Goal: Transaction & Acquisition: Book appointment/travel/reservation

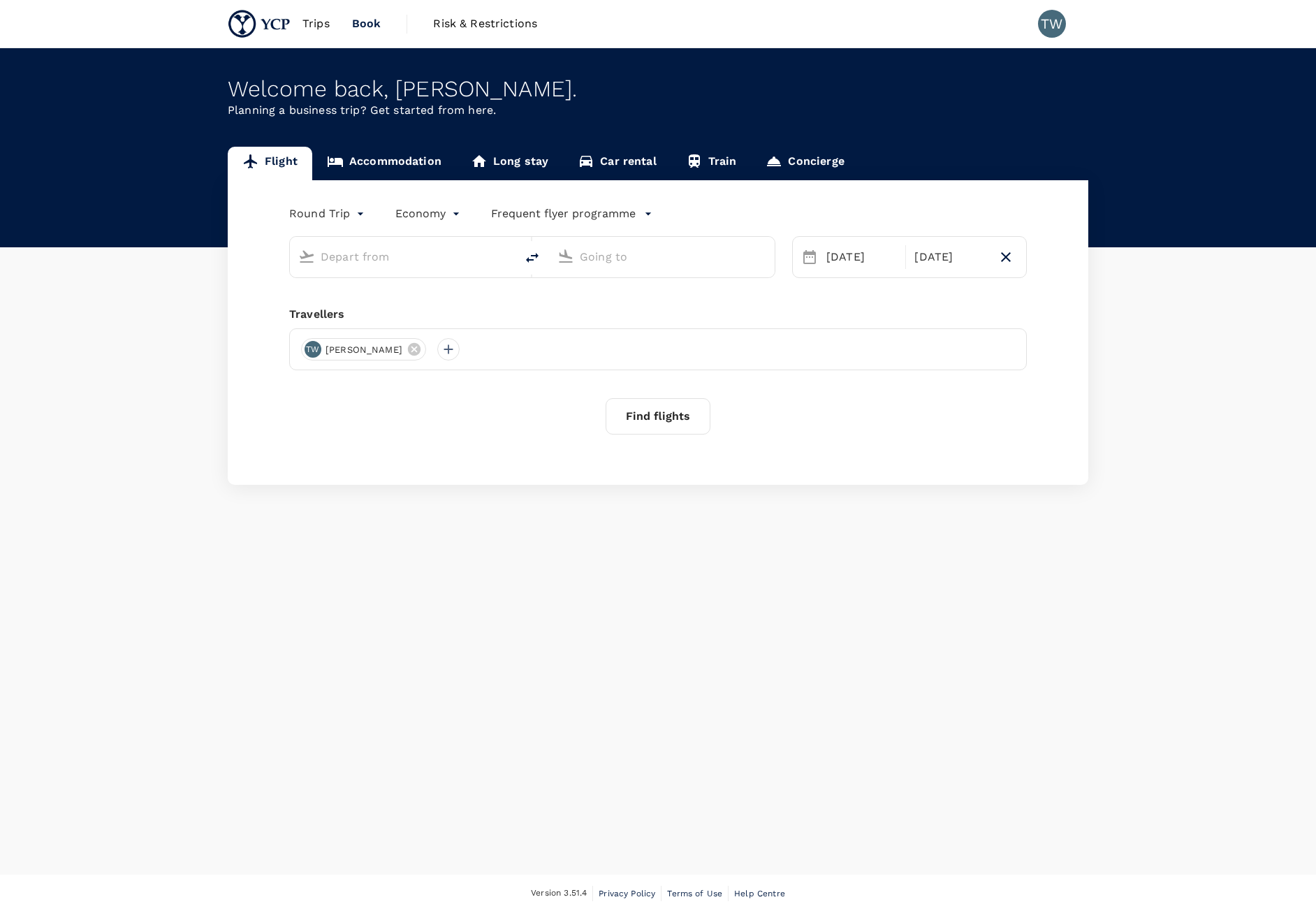
click at [418, 161] on link "Accommodation" at bounding box center [384, 163] width 144 height 34
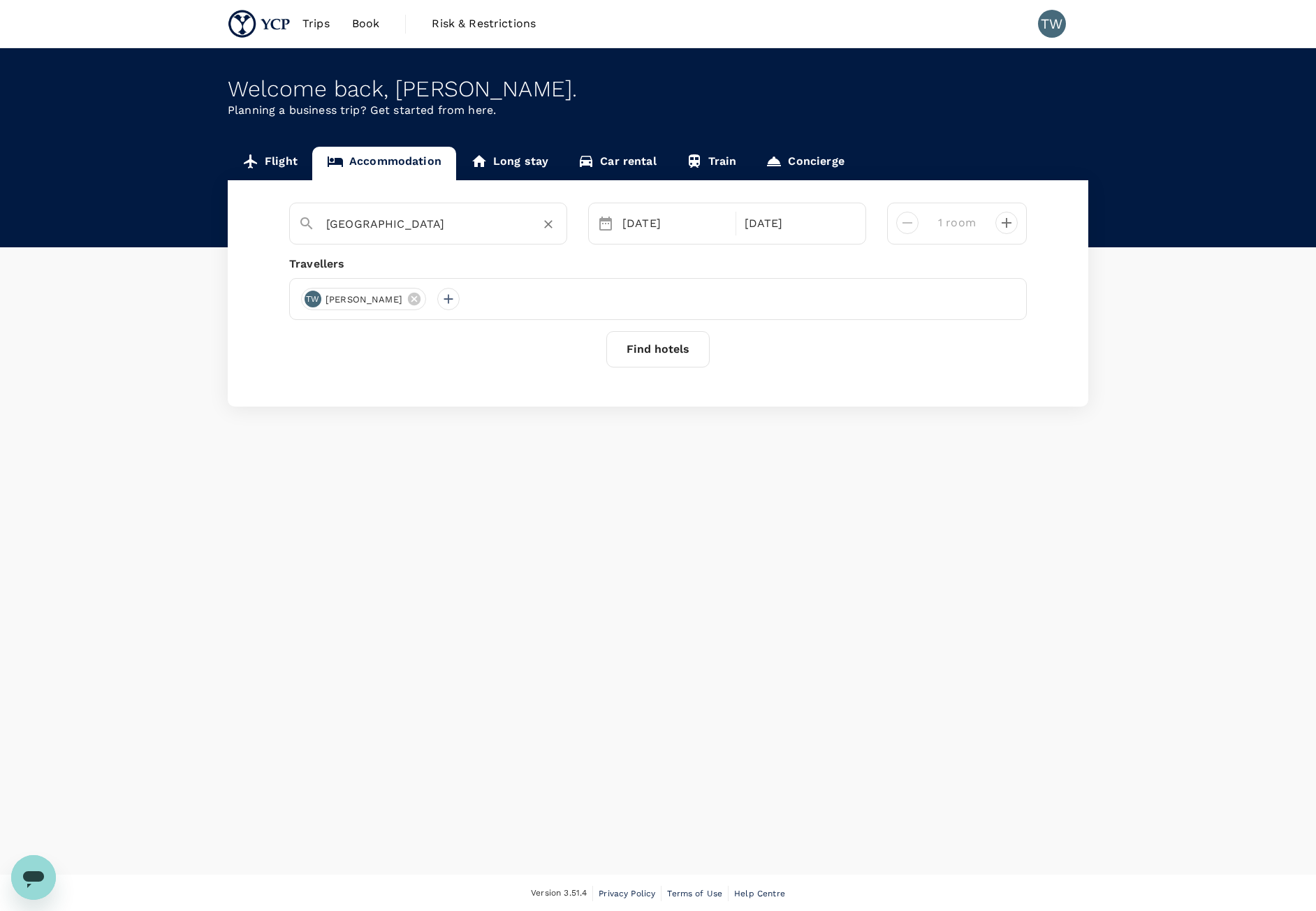
click at [400, 223] on input "[GEOGRAPHIC_DATA]" at bounding box center [422, 224] width 193 height 21
type input "Aloft Singapore Novena"
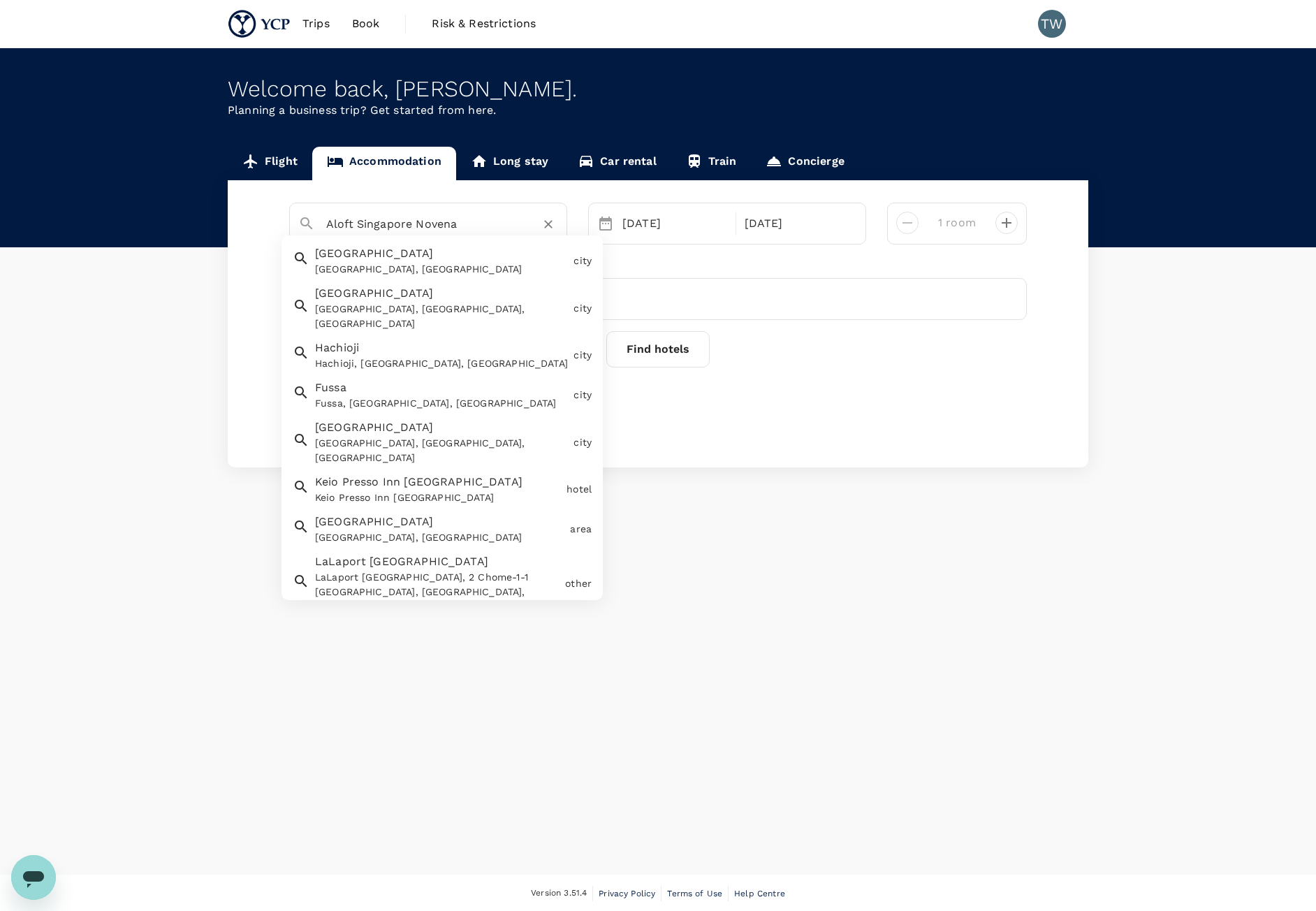
click at [455, 223] on input "Aloft Singapore Novena" at bounding box center [422, 224] width 193 height 21
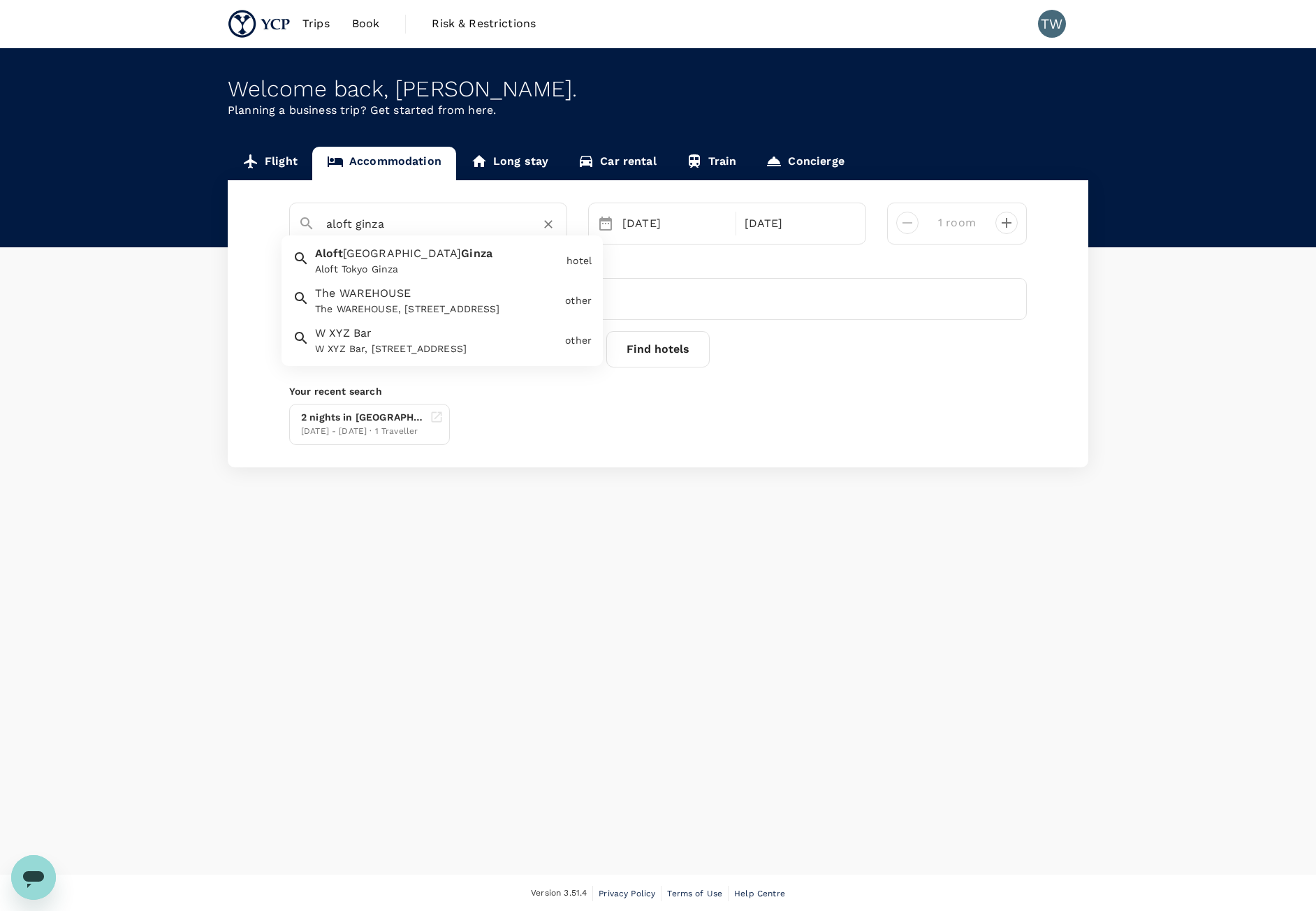
click at [483, 280] on li "Aloft Tokyo Ginza [GEOGRAPHIC_DATA] hotel" at bounding box center [442, 261] width 322 height 40
type input "Aloft Tokyo Ginza"
click at [652, 229] on div "[DATE]" at bounding box center [674, 223] width 116 height 28
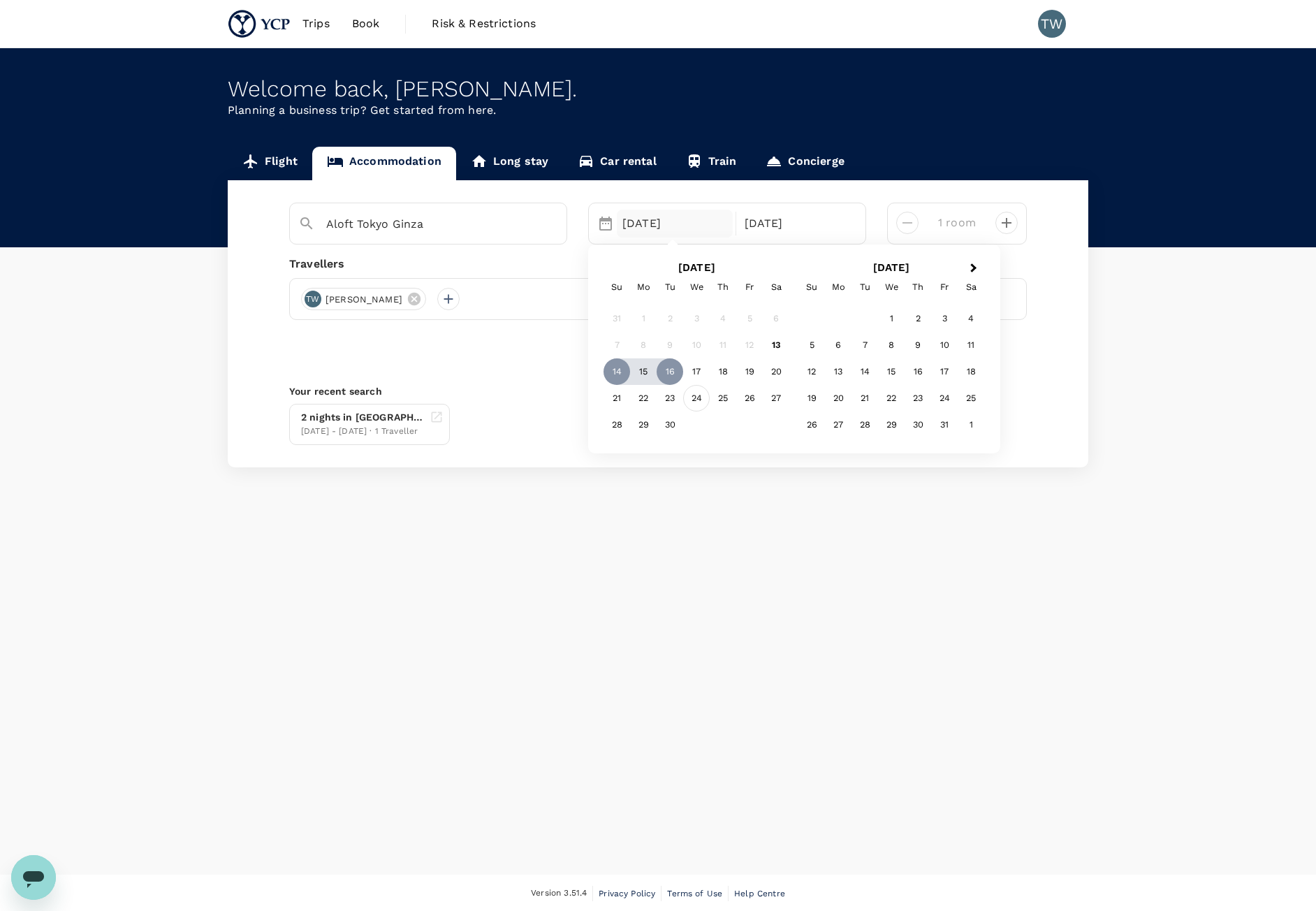
click at [693, 401] on div "24" at bounding box center [696, 398] width 27 height 27
click at [619, 422] on div "28" at bounding box center [616, 424] width 27 height 27
click at [691, 345] on button "Find hotels" at bounding box center [658, 348] width 104 height 36
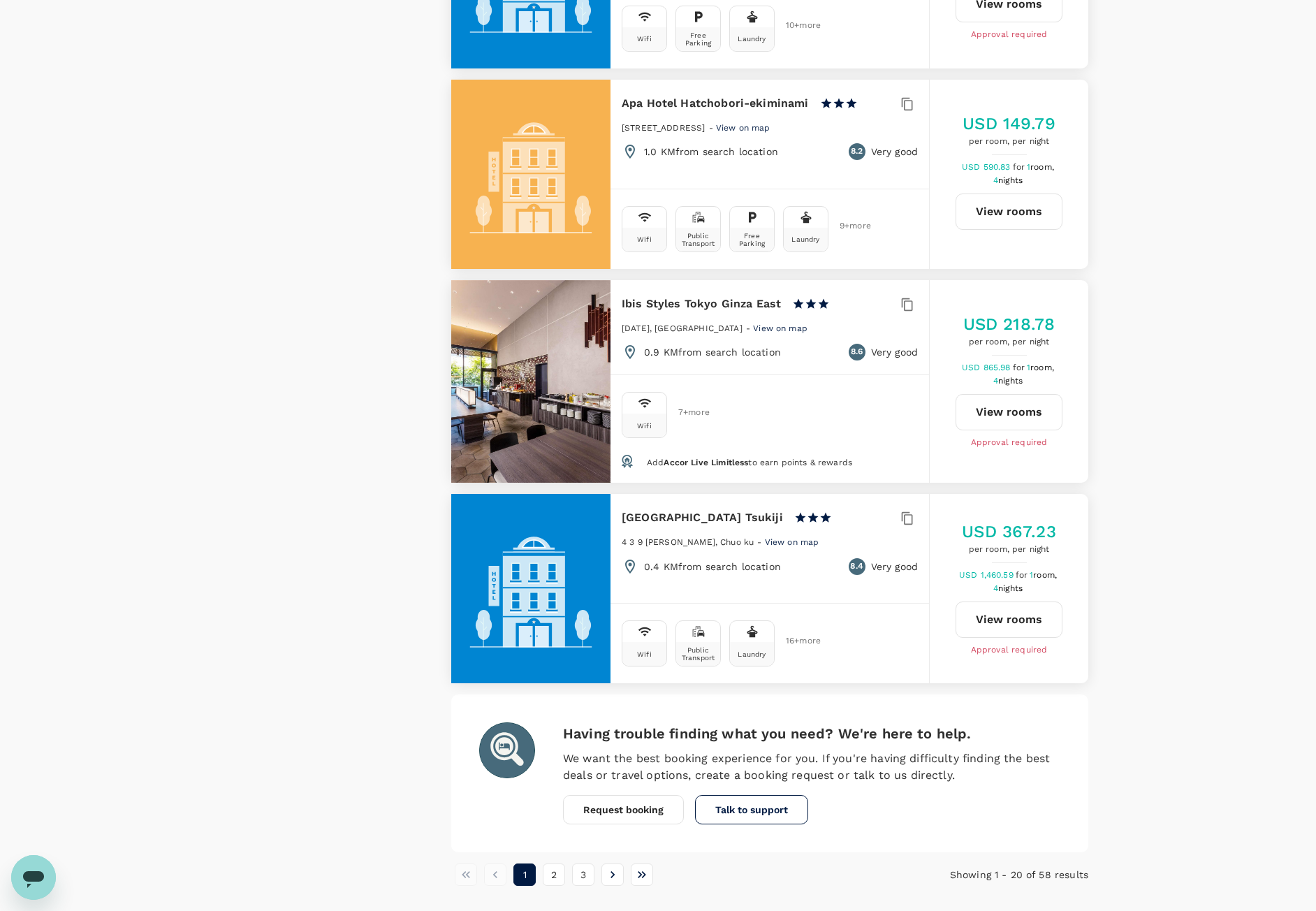
scroll to position [3565, 0]
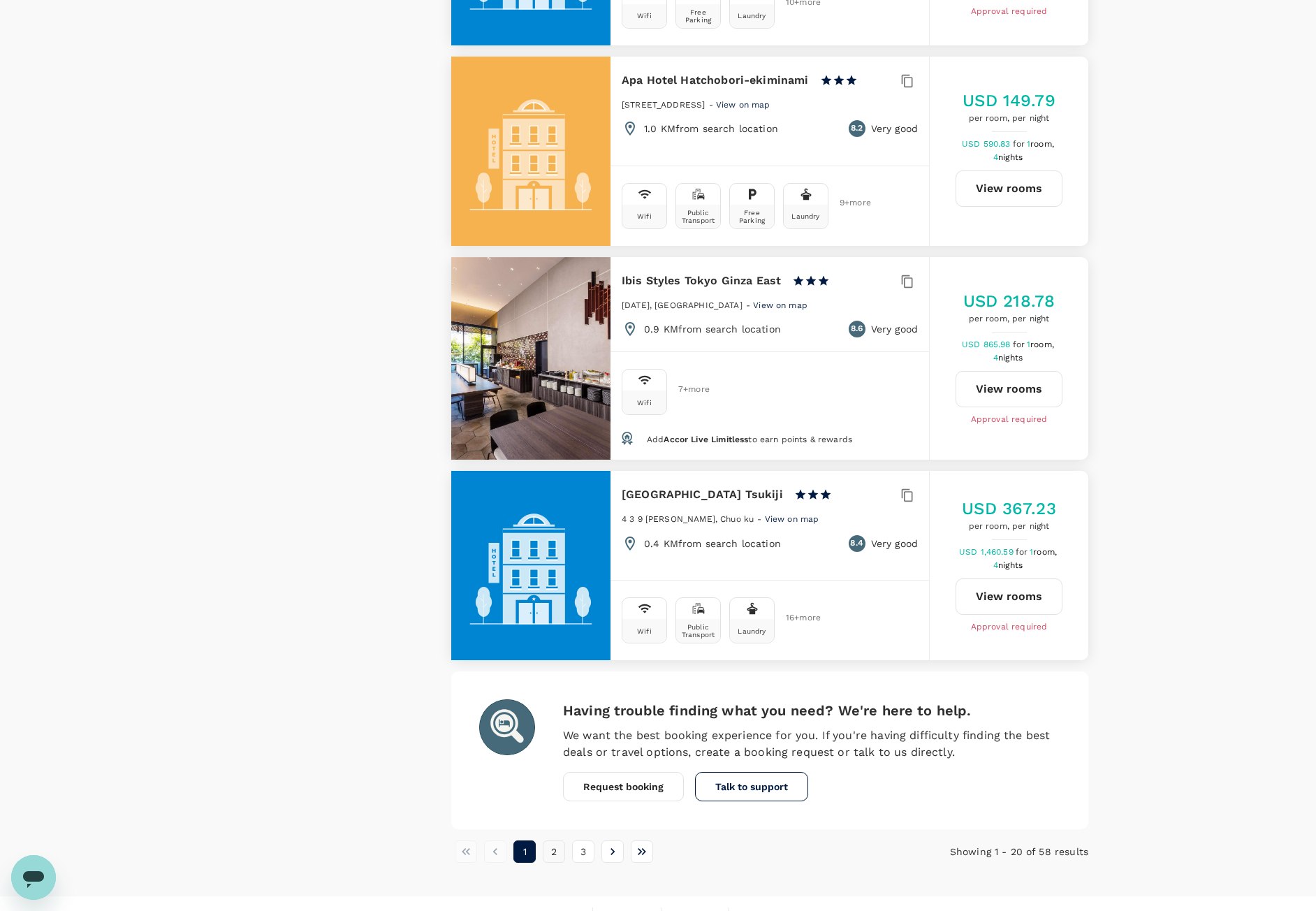
click at [556, 840] on button "2" at bounding box center [553, 851] width 22 height 22
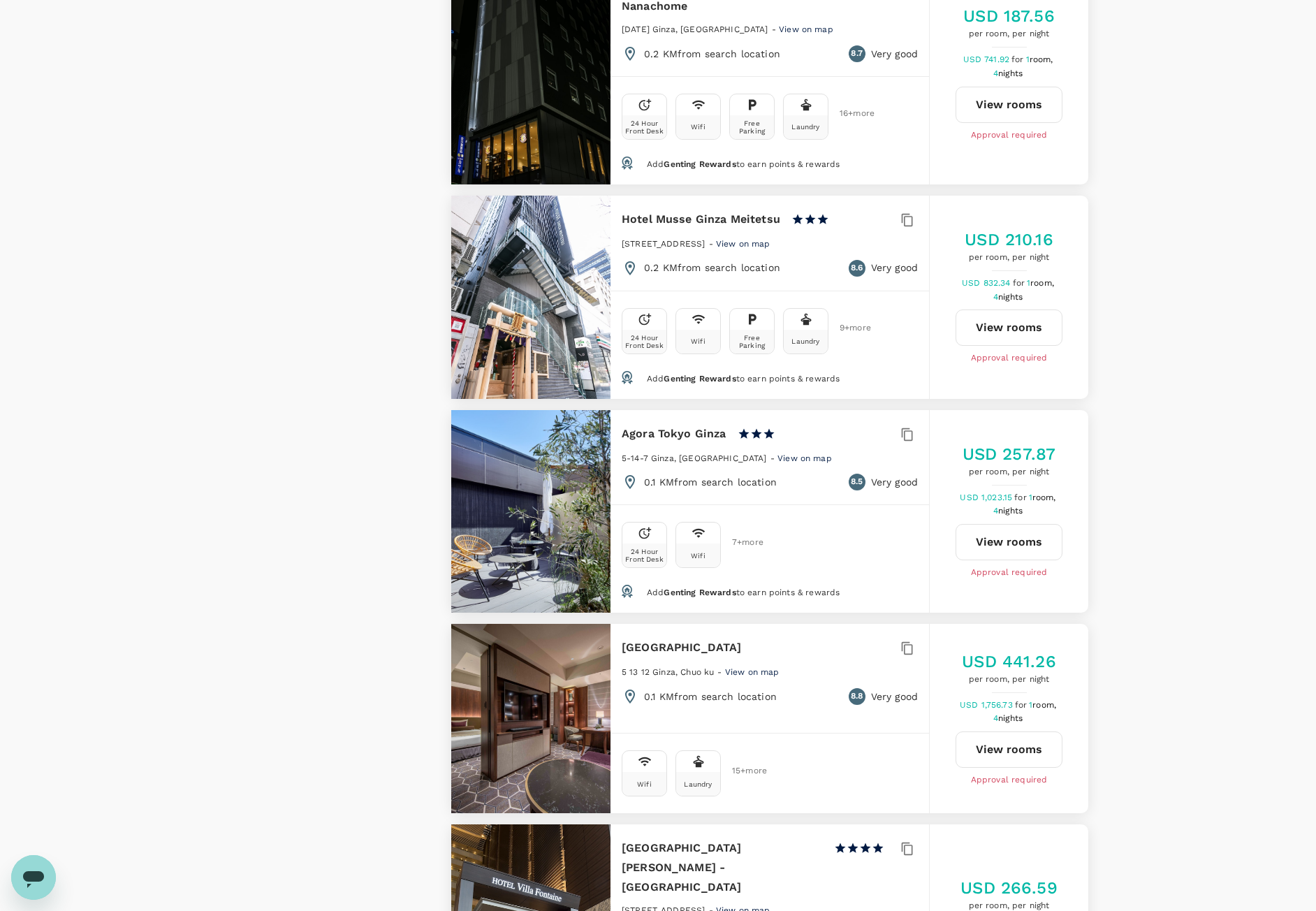
scroll to position [2236, 0]
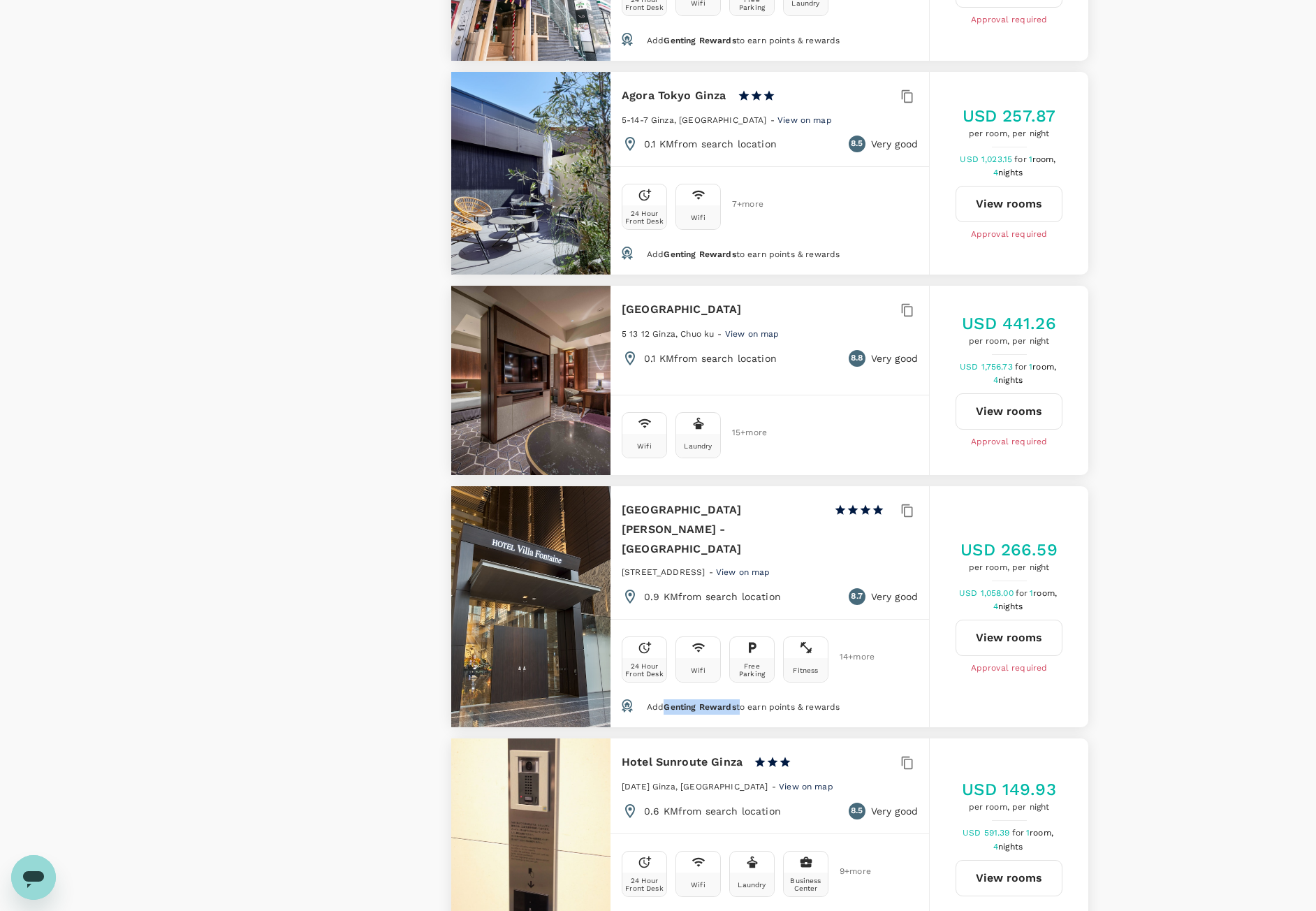
drag, startPoint x: 667, startPoint y: 690, endPoint x: 742, endPoint y: 682, distance: 75.4
click at [742, 702] on span "Add Genting Rewards to earn points & rewards" at bounding box center [743, 707] width 193 height 10
copy span "Genting Rewards"
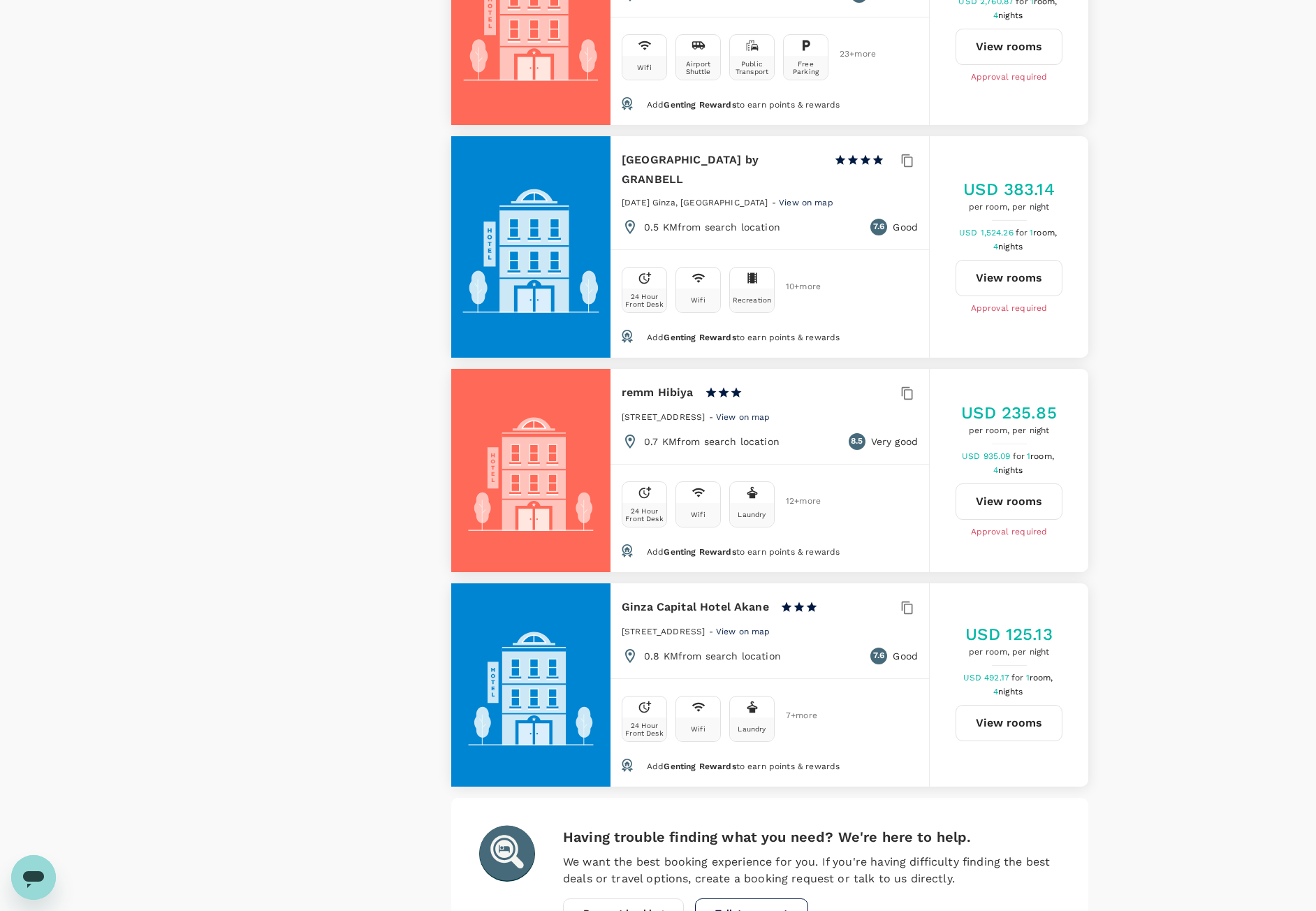
scroll to position [3807, 0]
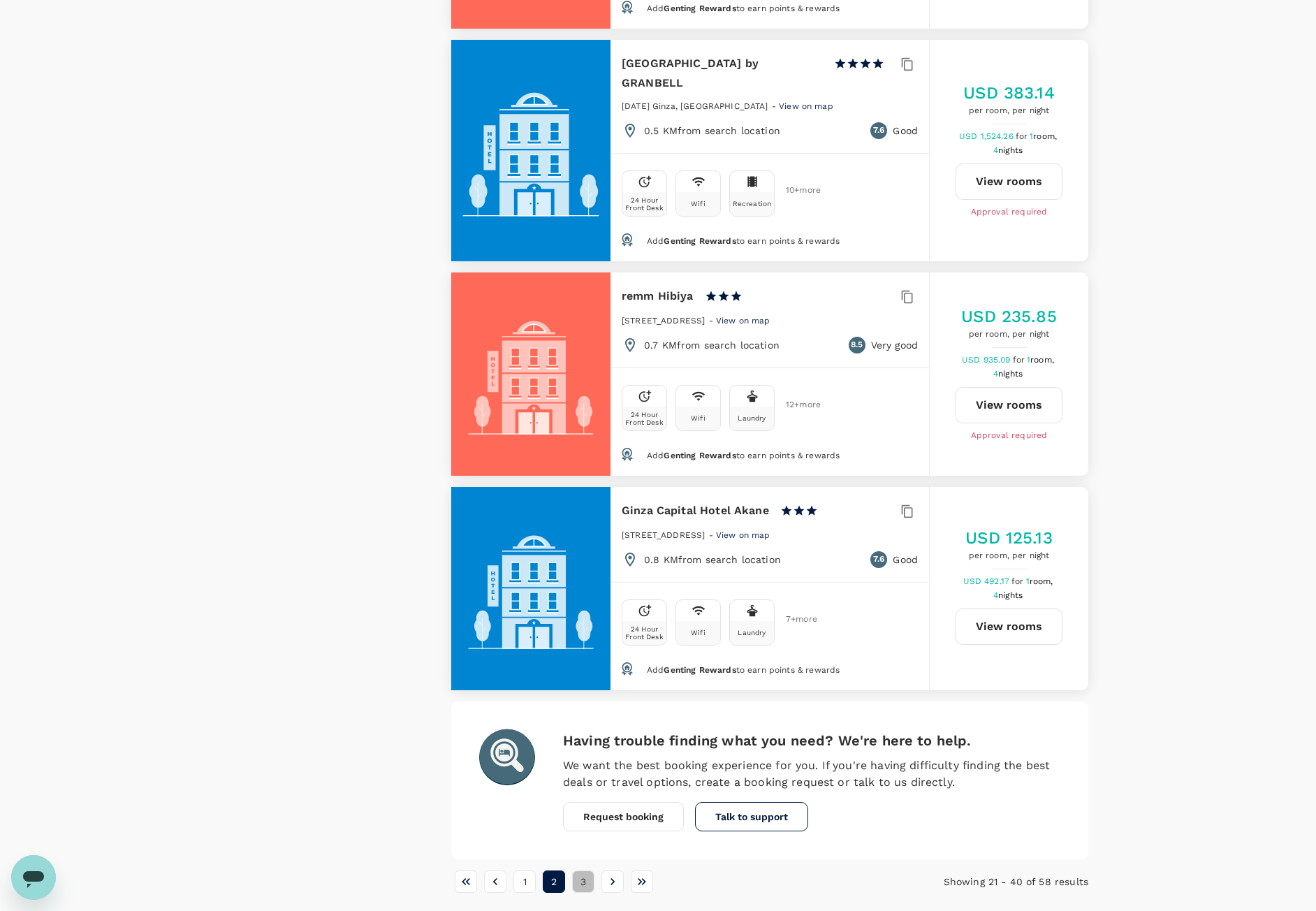
click at [576, 870] on button "3" at bounding box center [583, 881] width 22 height 22
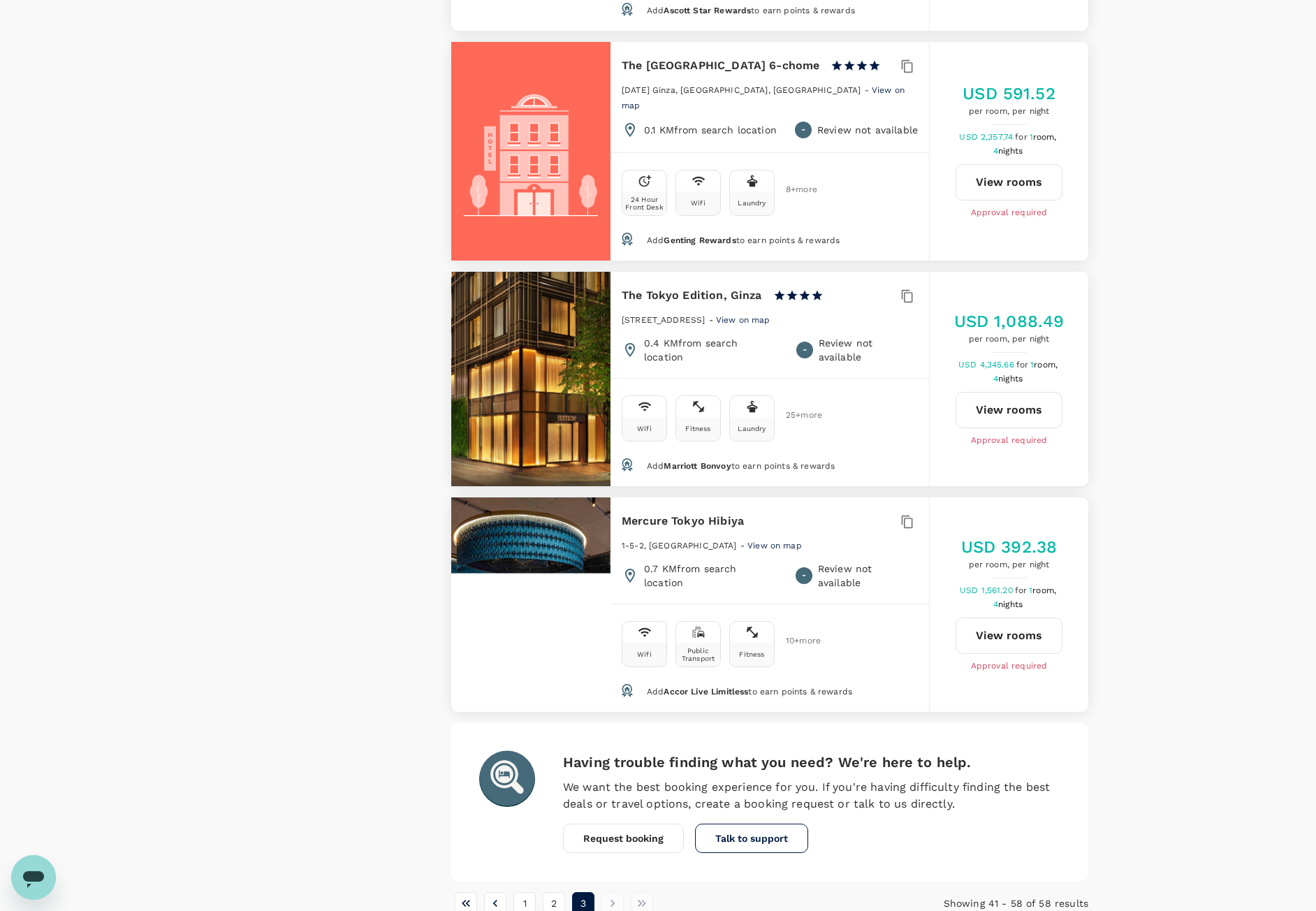
scroll to position [3397, 0]
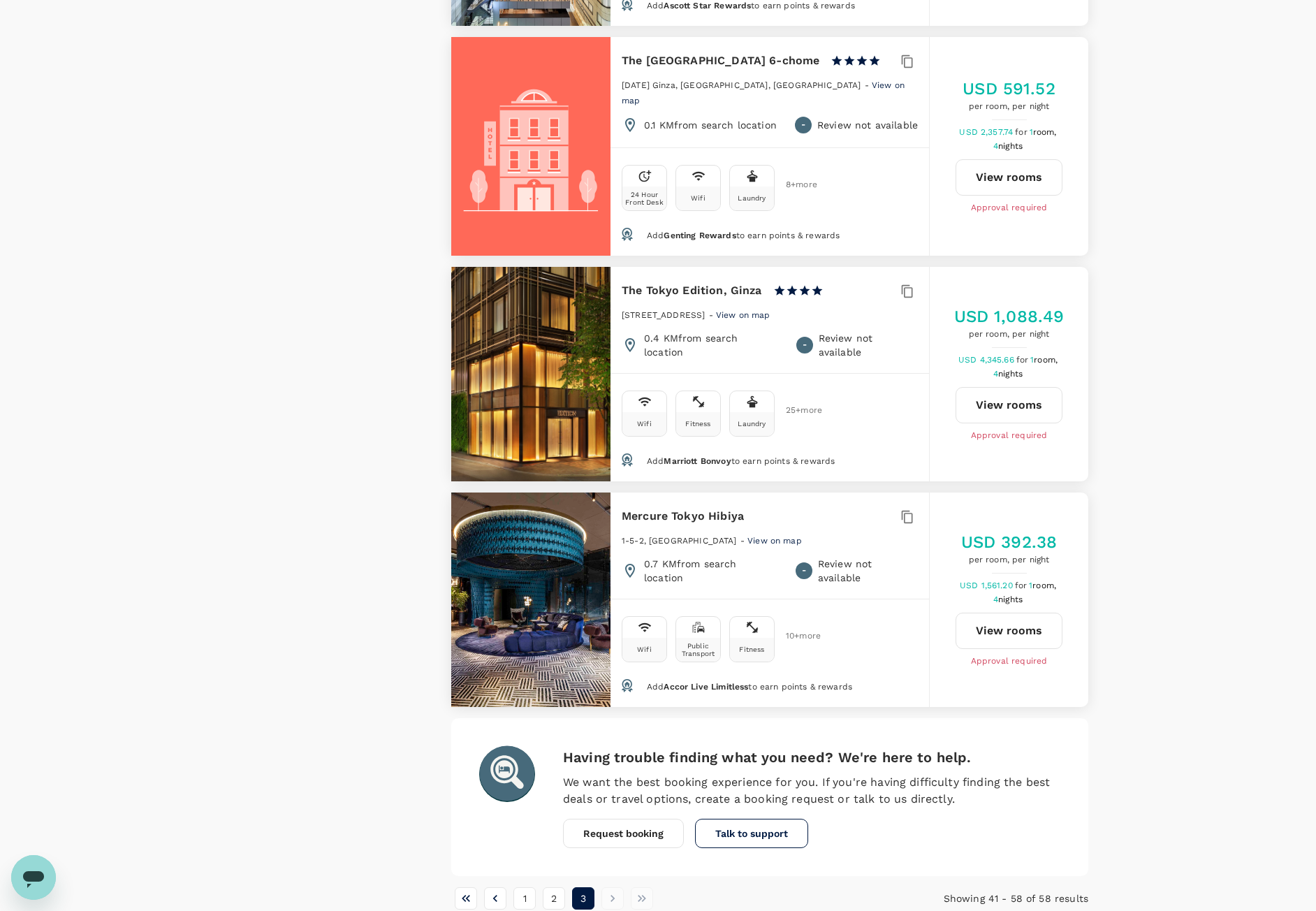
type input "395"
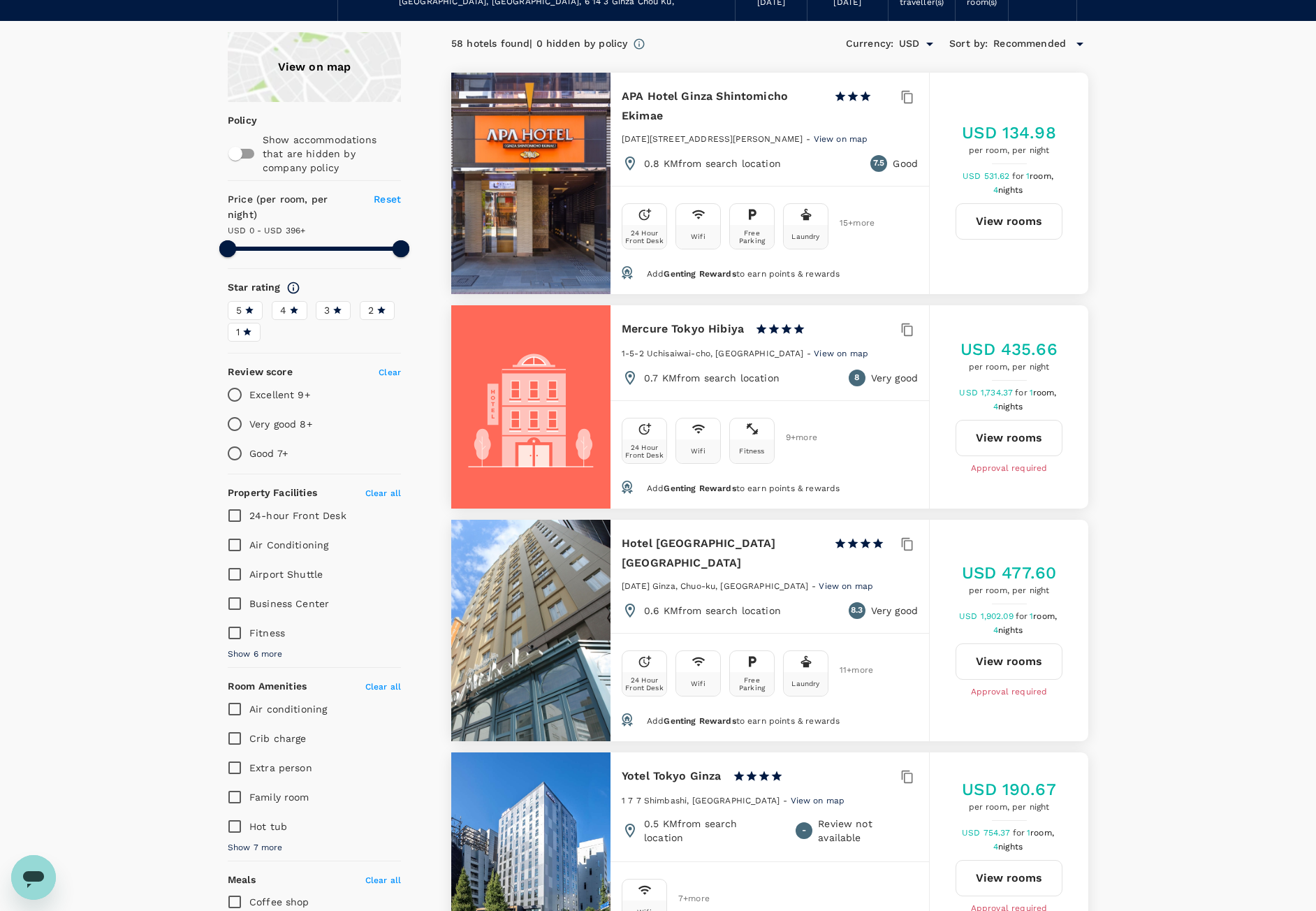
scroll to position [0, 0]
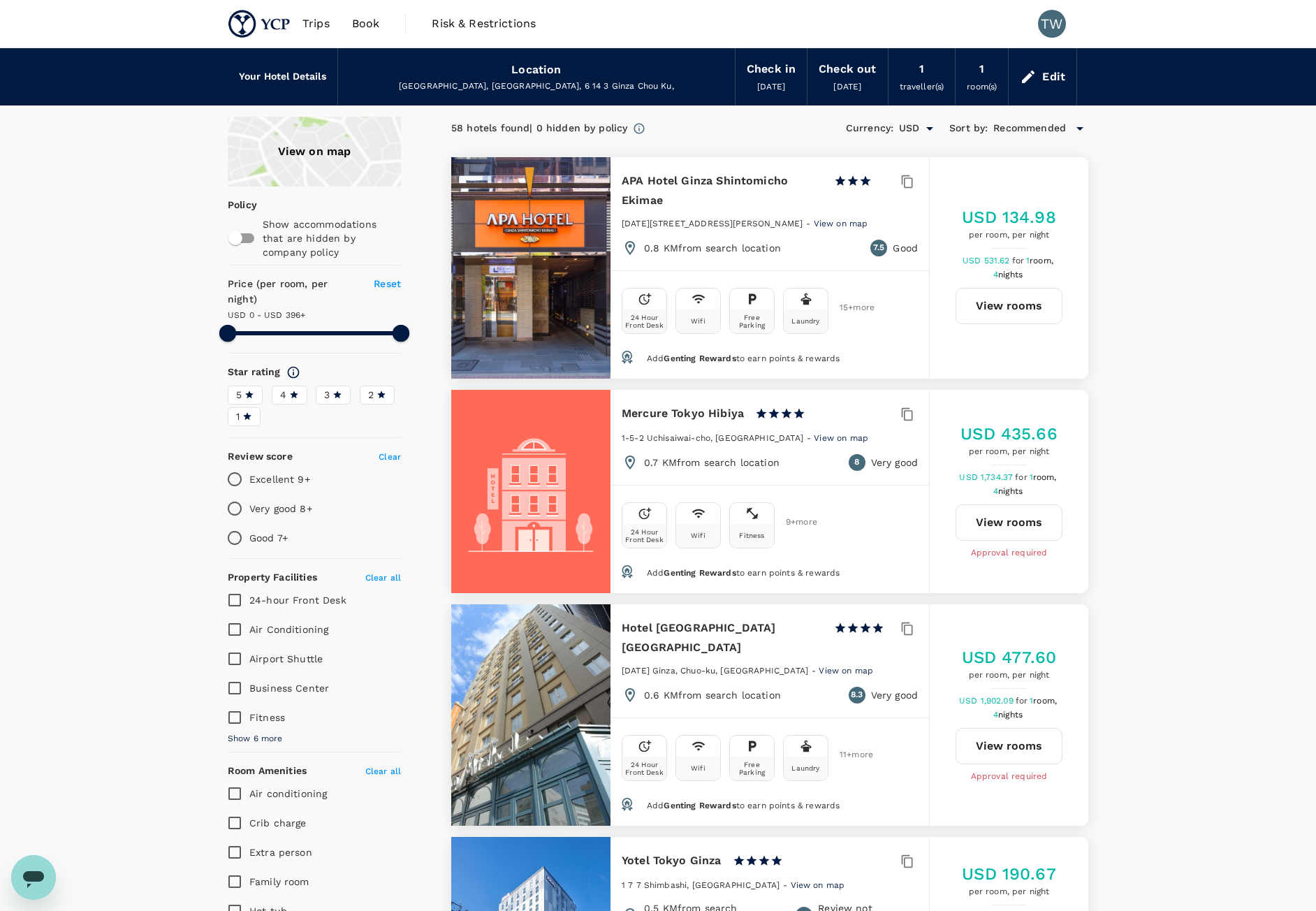
click at [583, 90] on div "[GEOGRAPHIC_DATA], [GEOGRAPHIC_DATA], 6 14 3 Ginza Chou Ku," at bounding box center [536, 87] width 374 height 14
drag, startPoint x: 289, startPoint y: 89, endPoint x: 661, endPoint y: 88, distance: 372.0
click at [304, 86] on div "Your Hotel Details Location [GEOGRAPHIC_DATA], 6 14 3 Ginza Chou Ku, Check in […" at bounding box center [652, 71] width 849 height 68
click at [1036, 74] on icon at bounding box center [1028, 77] width 17 height 17
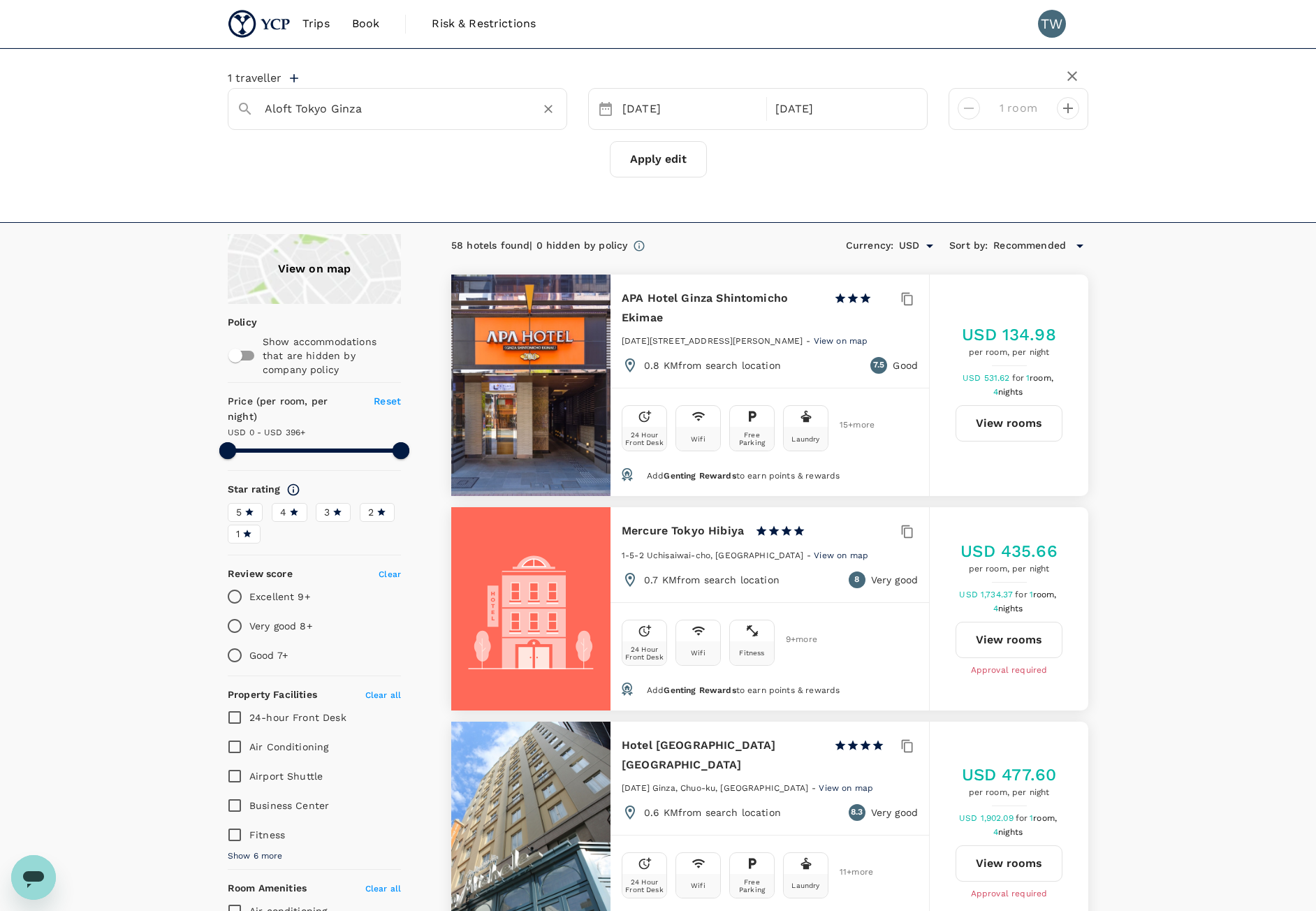
drag, startPoint x: 397, startPoint y: 122, endPoint x: 399, endPoint y: 115, distance: 7.3
click at [397, 121] on div "Aloft Tokyo Ginza" at bounding box center [397, 109] width 339 height 42
drag, startPoint x: 403, startPoint y: 110, endPoint x: -677, endPoint y: 176, distance: 1082.0
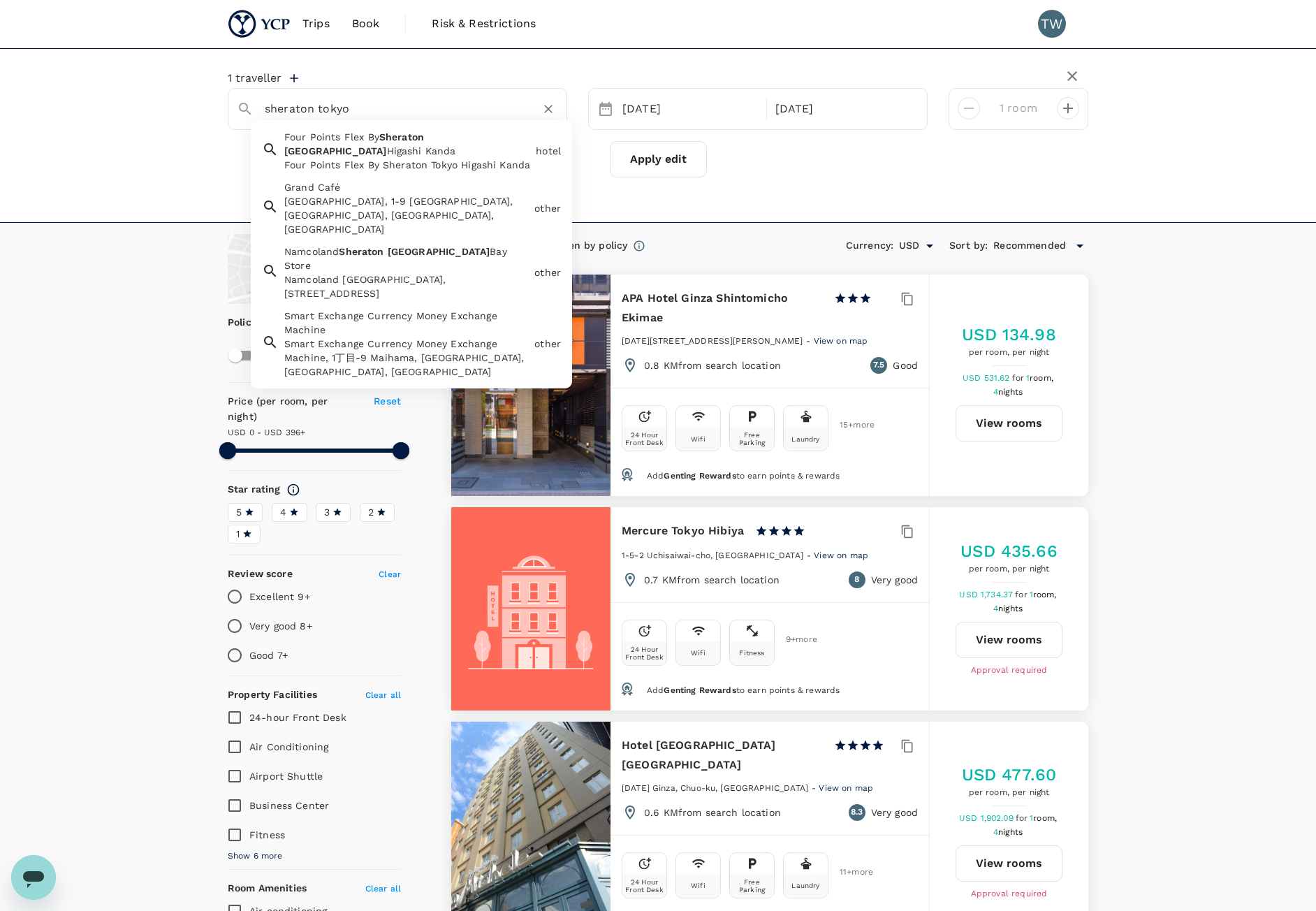
click at [434, 158] on div "Four Points Flex By Sheraton Tokyo Higashi Kanda" at bounding box center [407, 165] width 246 height 14
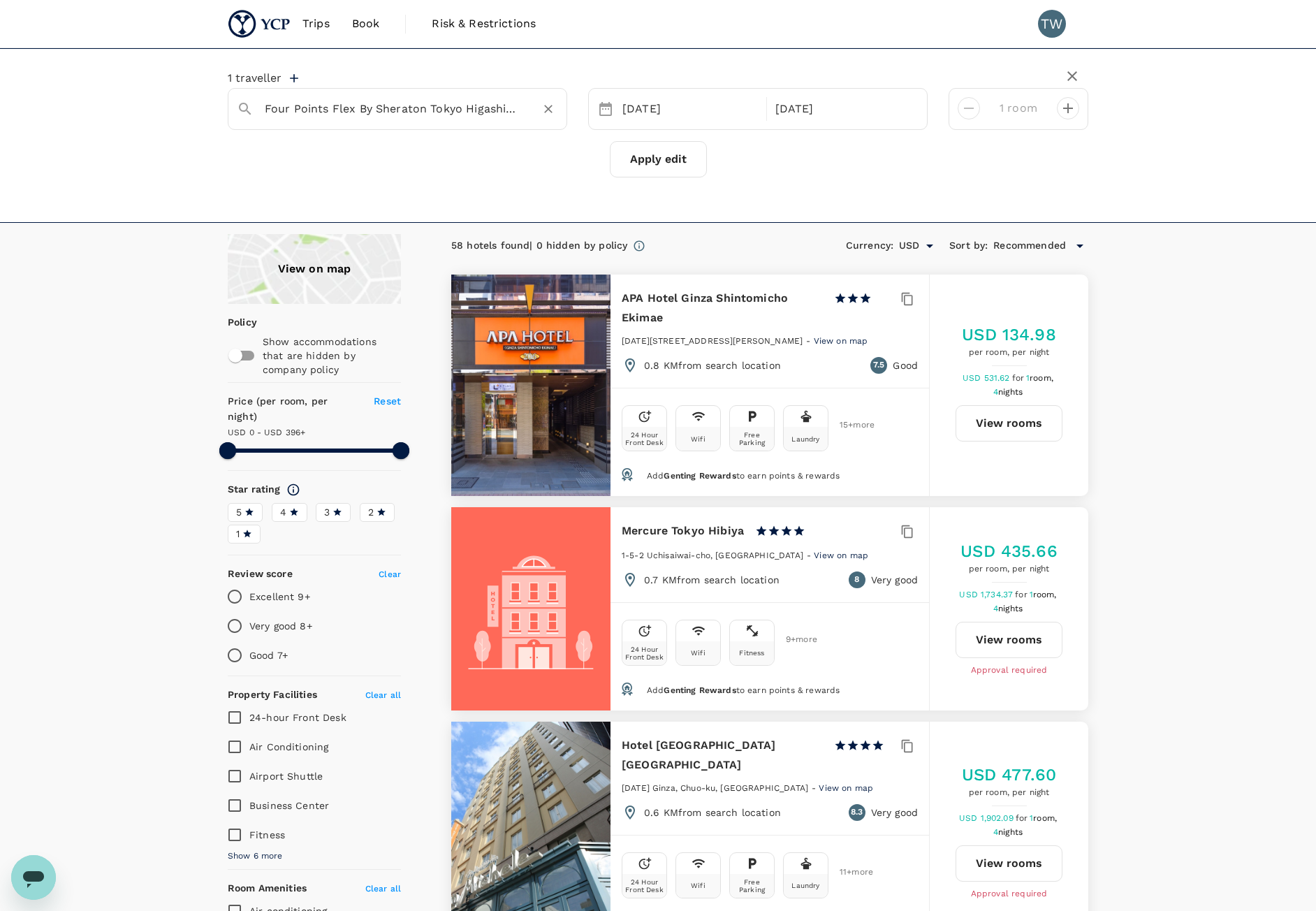
type input "Four Points Flex By Sheraton Tokyo Higashi Kanda"
click at [681, 150] on button "Apply edit" at bounding box center [658, 159] width 97 height 36
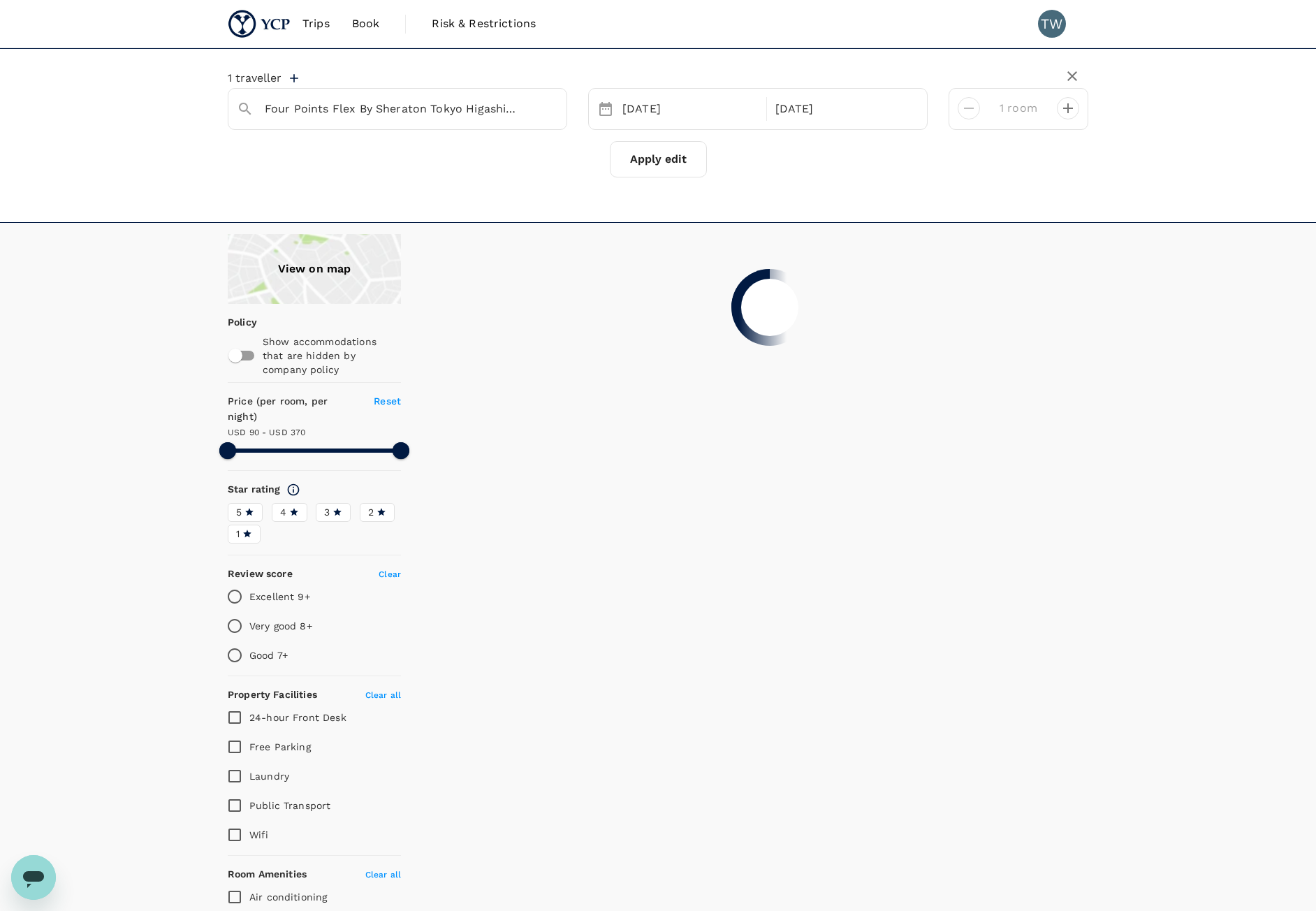
type input "369.54"
type input "89.81"
type input "369.81"
type input "50.81"
type input "394.81"
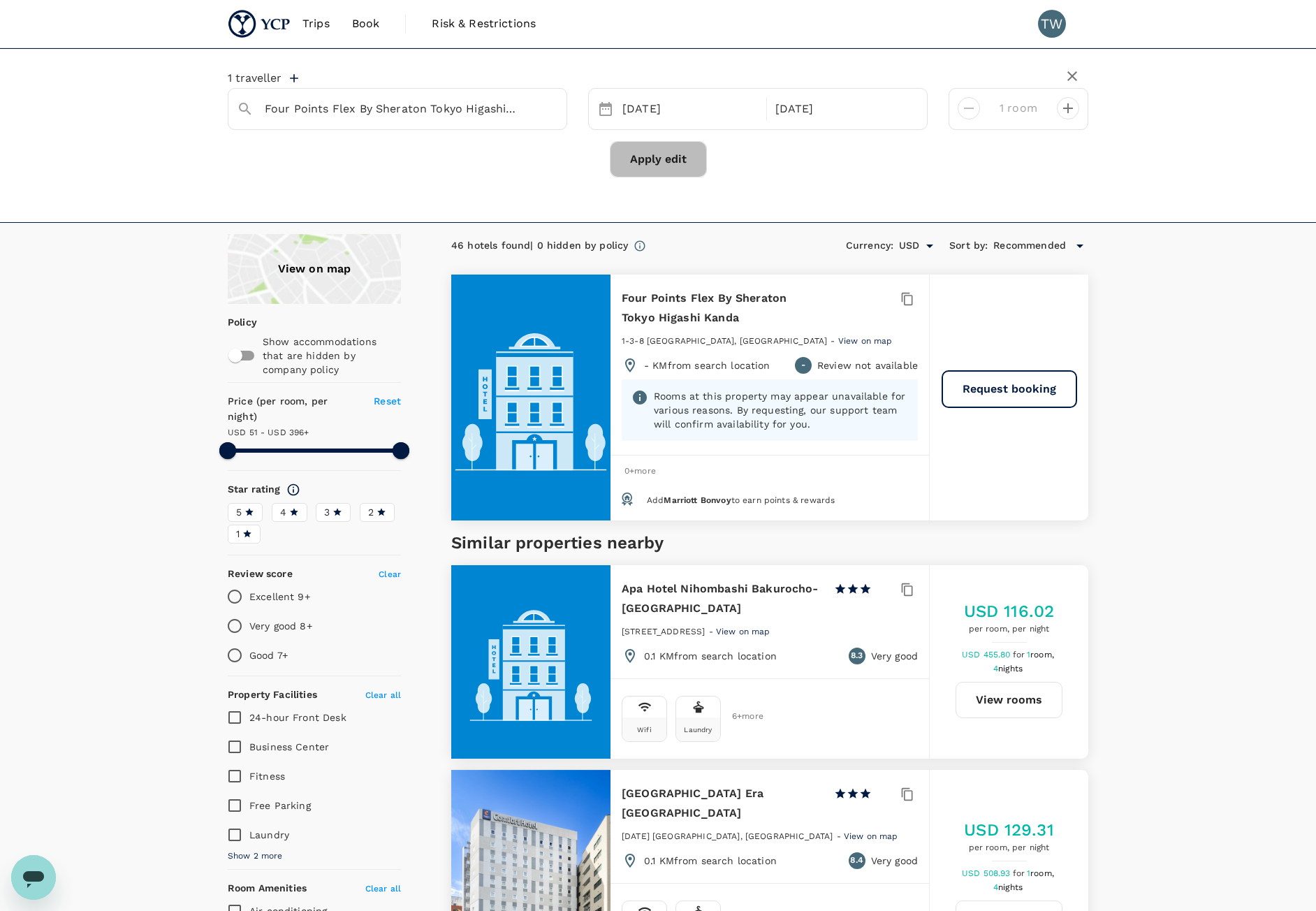
click at [643, 166] on button "Apply edit" at bounding box center [658, 159] width 97 height 36
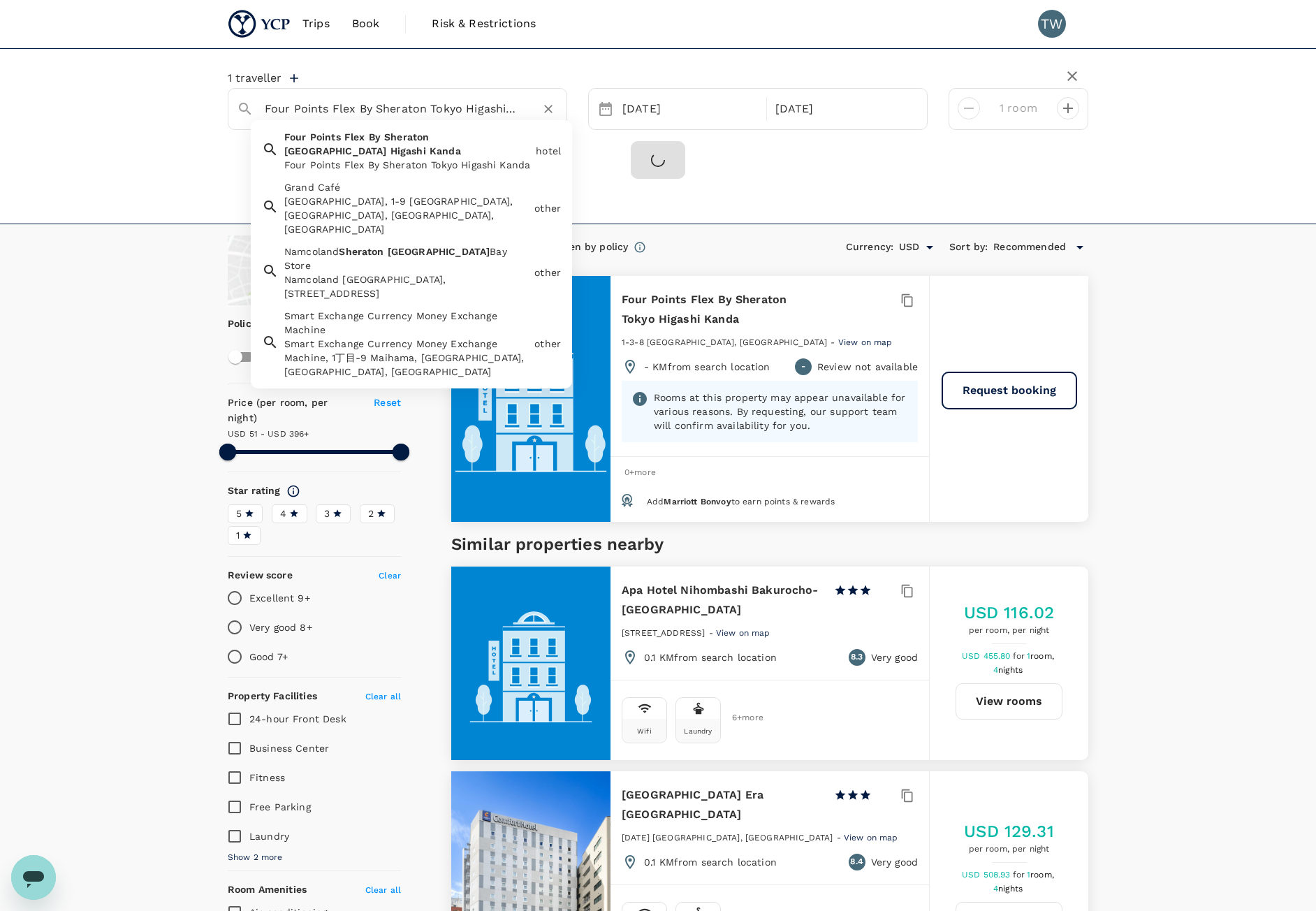
click at [444, 105] on input "Four Points Flex By Sheraton Tokyo Higashi Kanda" at bounding box center [391, 108] width 254 height 21
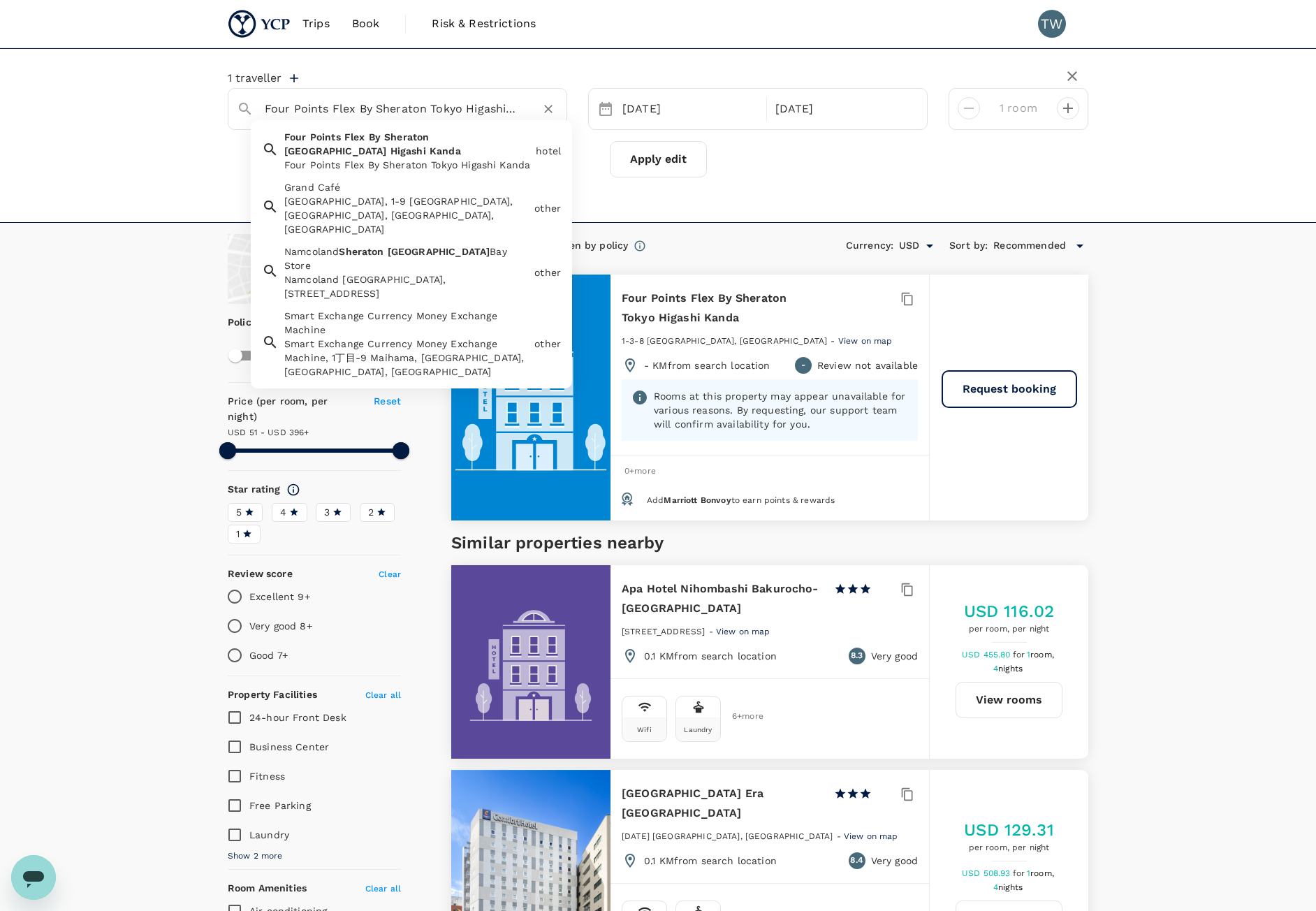
click at [463, 114] on input "Four Points Flex By Sheraton Tokyo Higashi Kanda" at bounding box center [391, 108] width 254 height 21
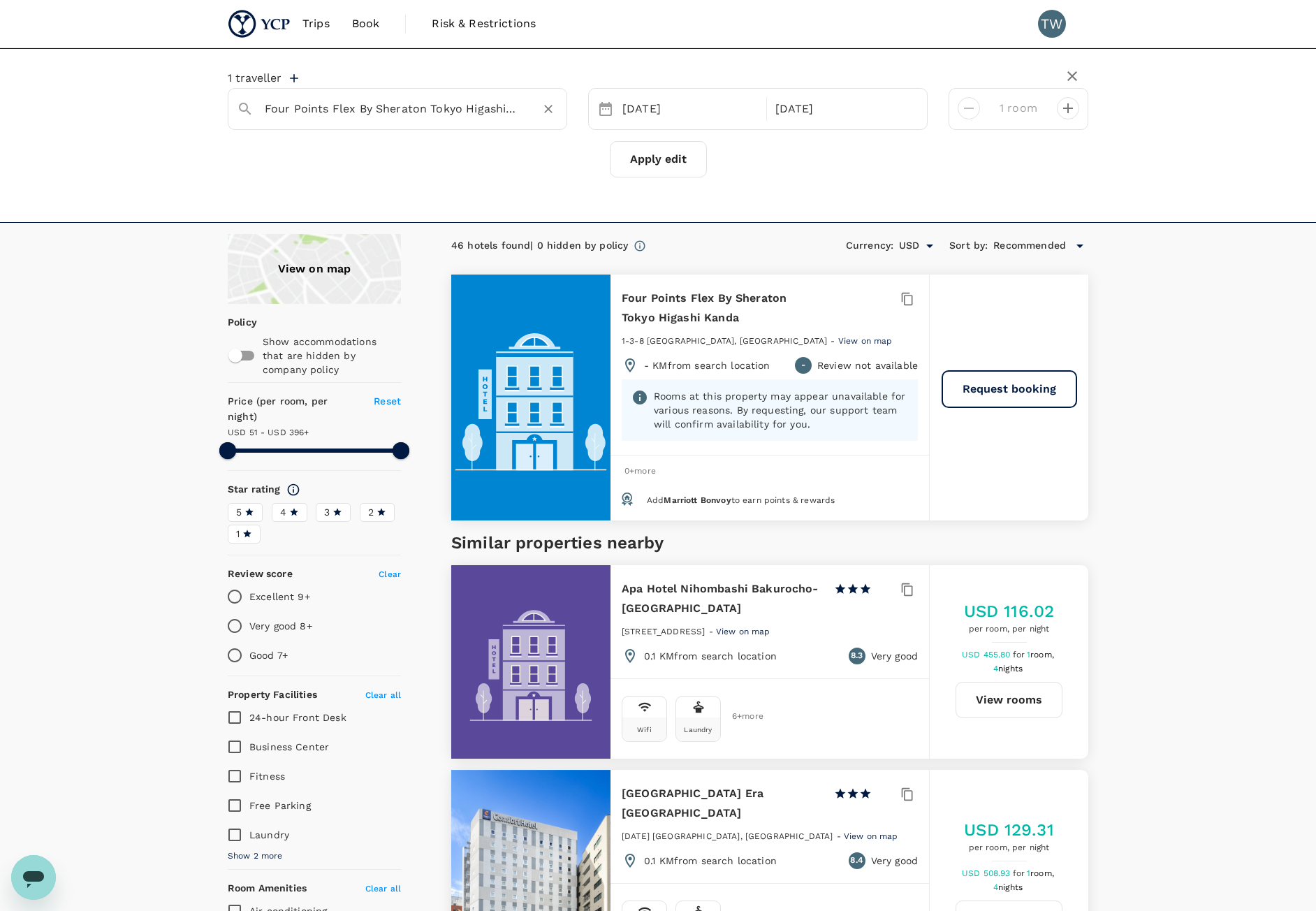
click at [463, 111] on input "Four Points Flex By Sheraton Tokyo Higashi Kanda" at bounding box center [391, 108] width 254 height 21
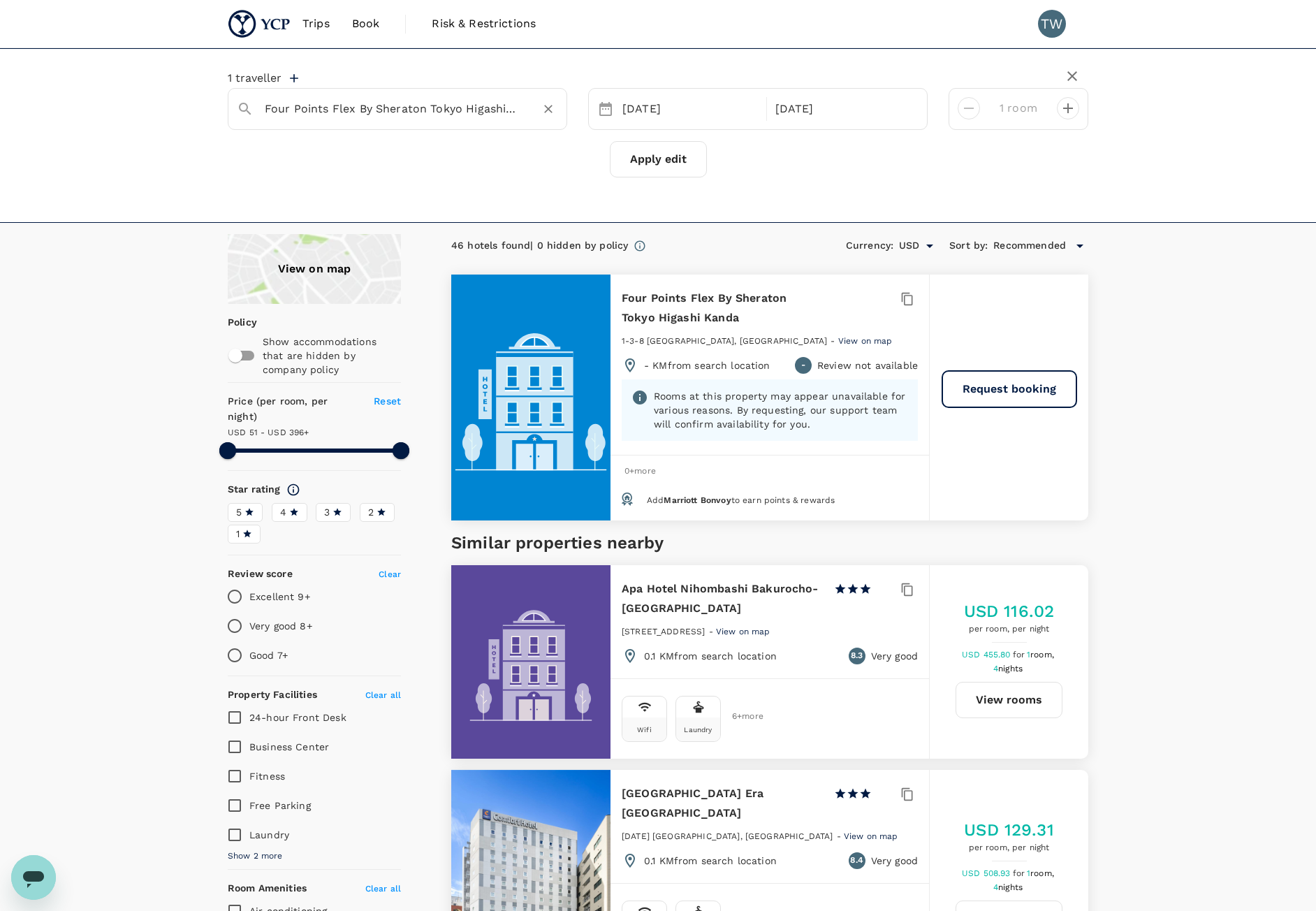
drag, startPoint x: 415, startPoint y: 131, endPoint x: 433, endPoint y: 112, distance: 26.2
click at [416, 130] on div "1 traveller Four Points Flex By Sheraton [GEOGRAPHIC_DATA] [GEOGRAPHIC_DATA] [D…" at bounding box center [658, 124] width 860 height 106
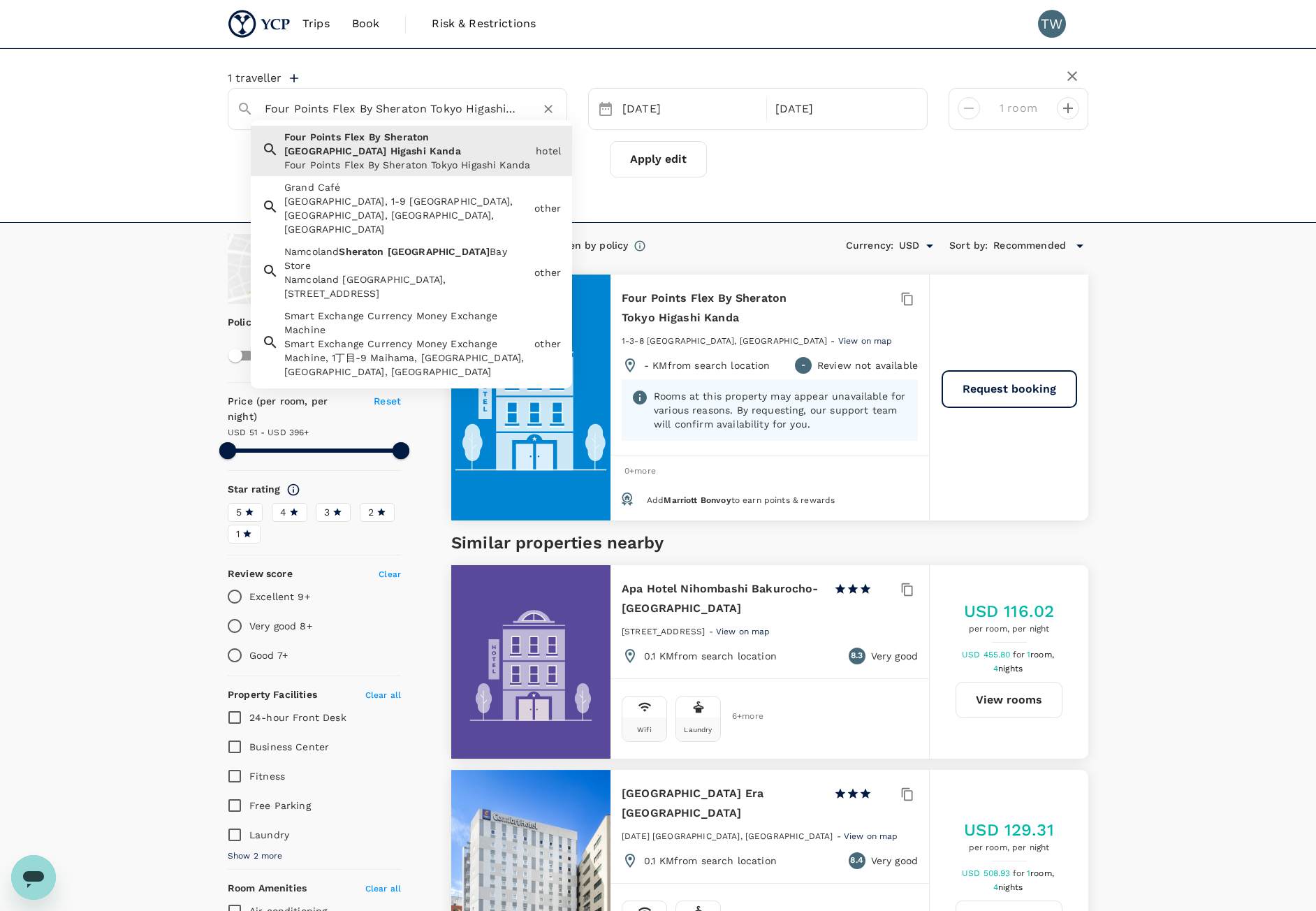
click at [433, 112] on input "Four Points Flex By Sheraton Tokyo Higashi Kanda" at bounding box center [391, 108] width 254 height 21
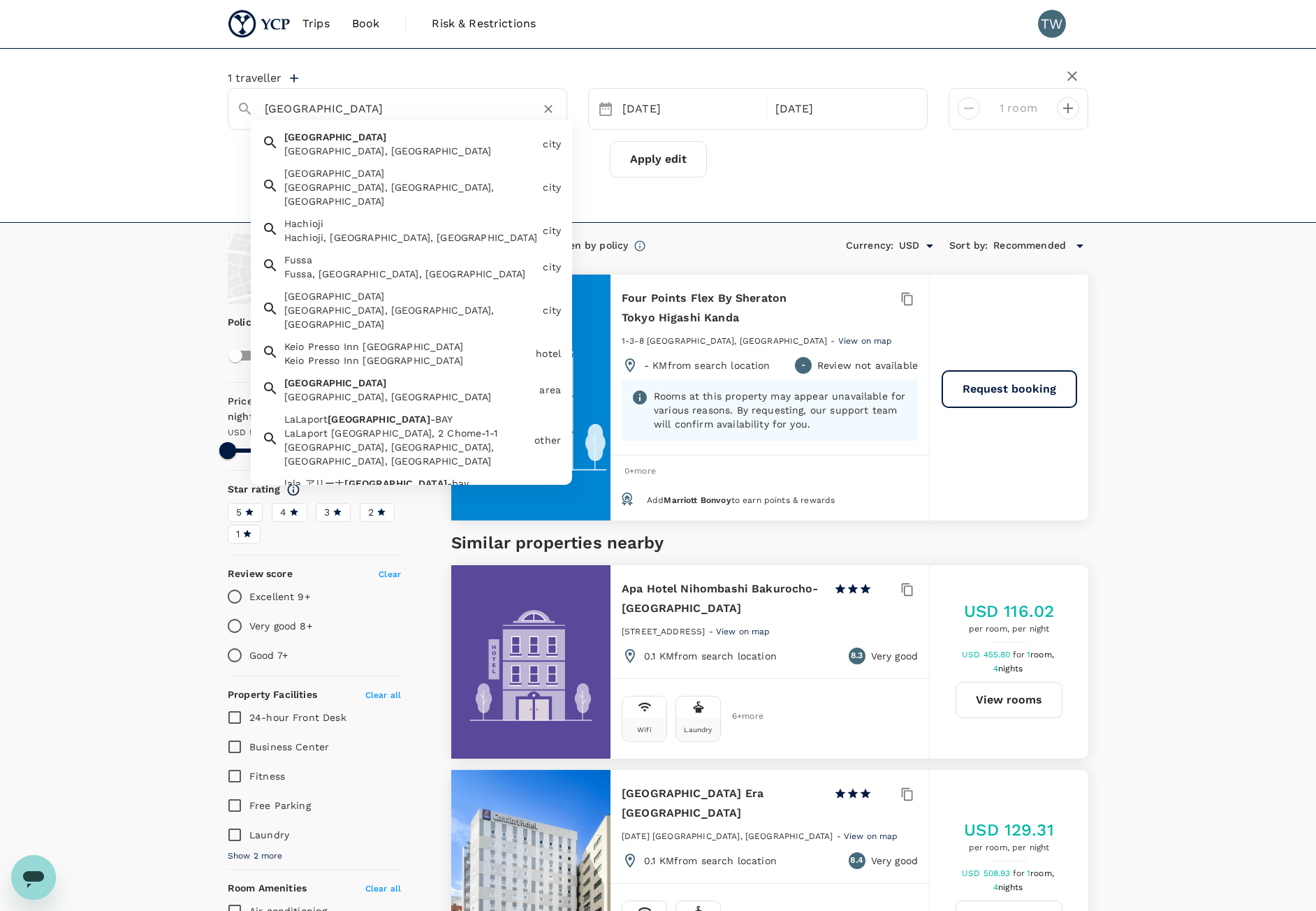
click at [502, 147] on div "[GEOGRAPHIC_DATA], [GEOGRAPHIC_DATA]" at bounding box center [411, 151] width 253 height 14
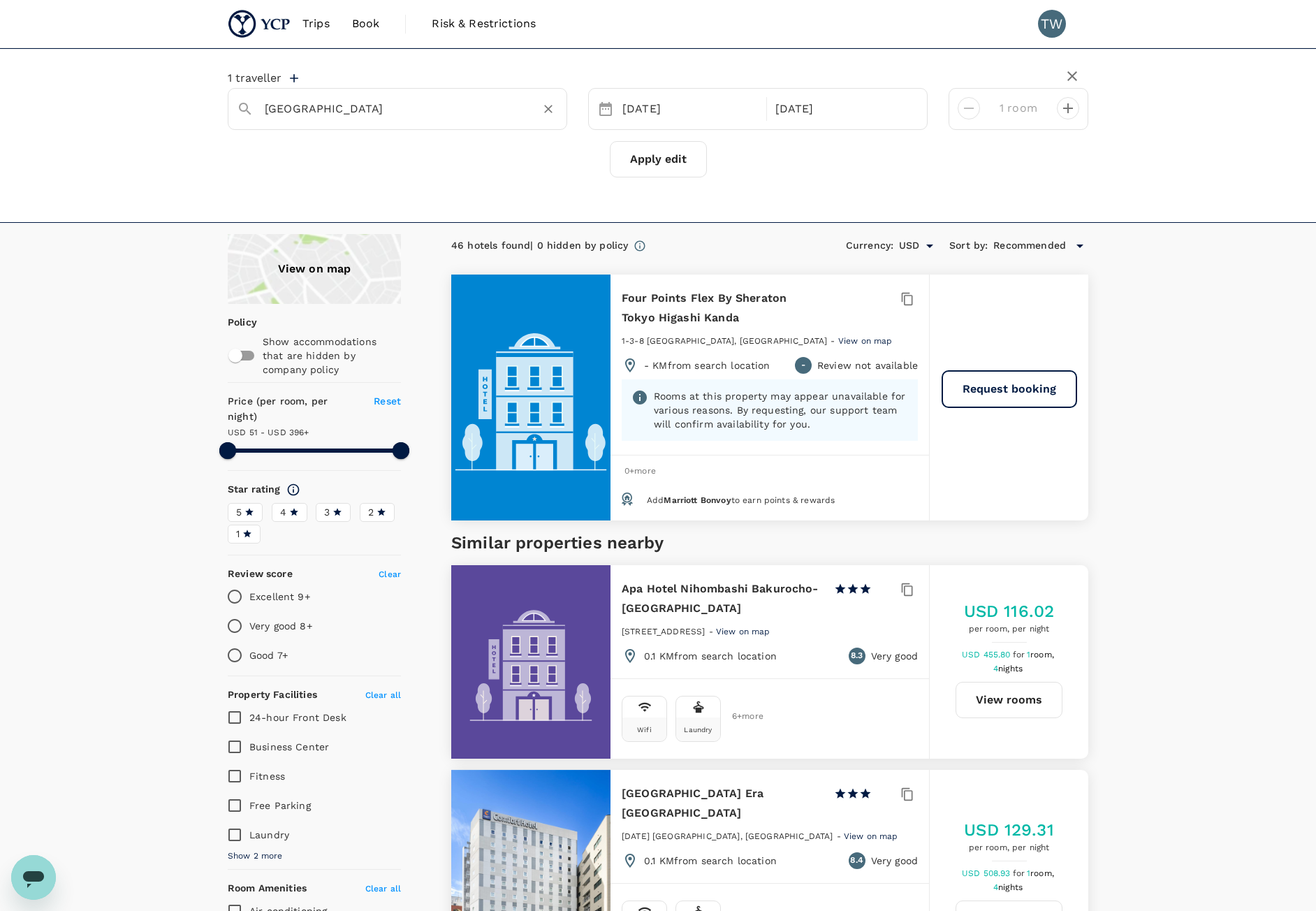
type input "[GEOGRAPHIC_DATA]"
click at [650, 162] on button "Apply edit" at bounding box center [658, 159] width 97 height 36
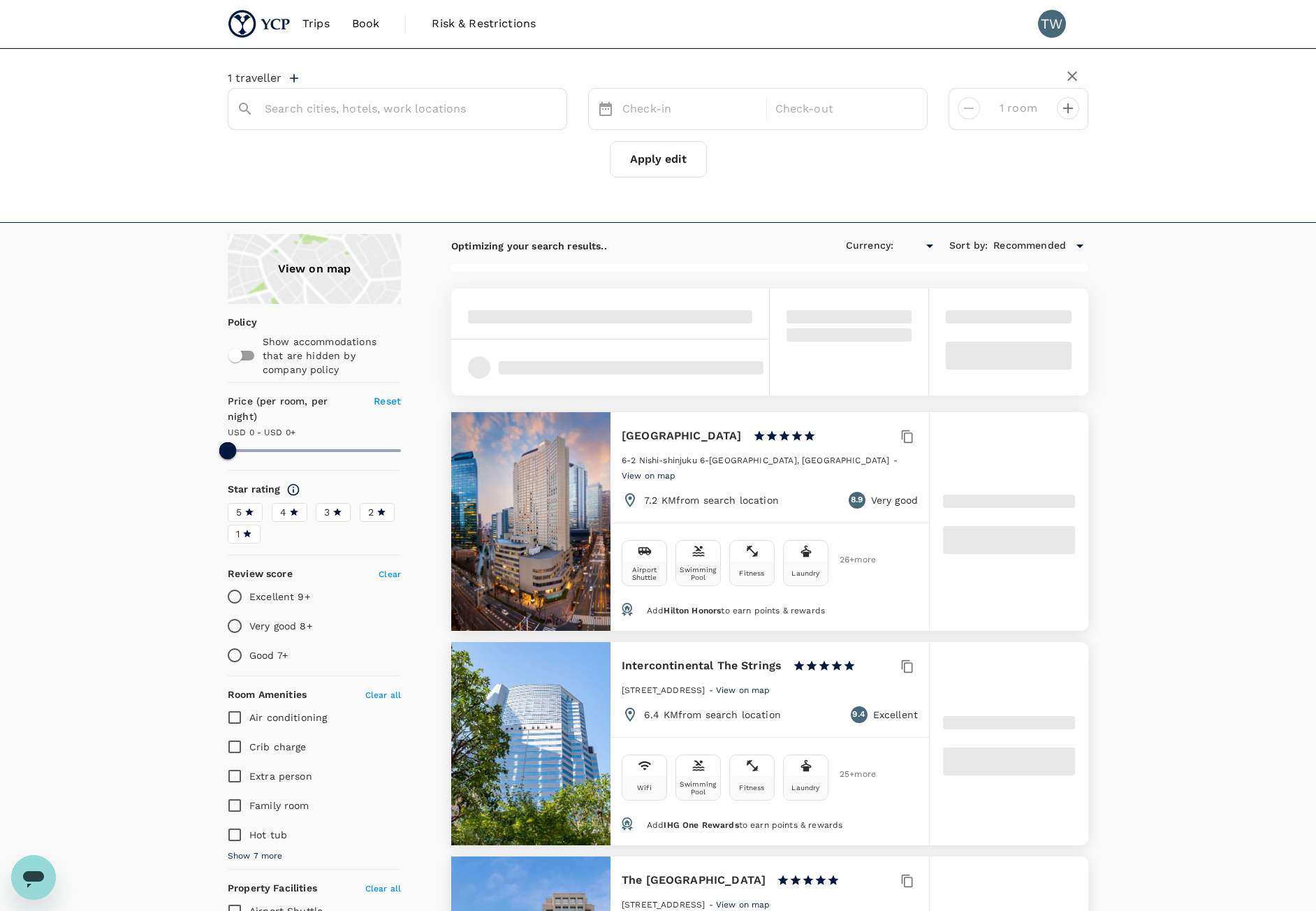
type input "395"
type input "USD"
type input "[GEOGRAPHIC_DATA]"
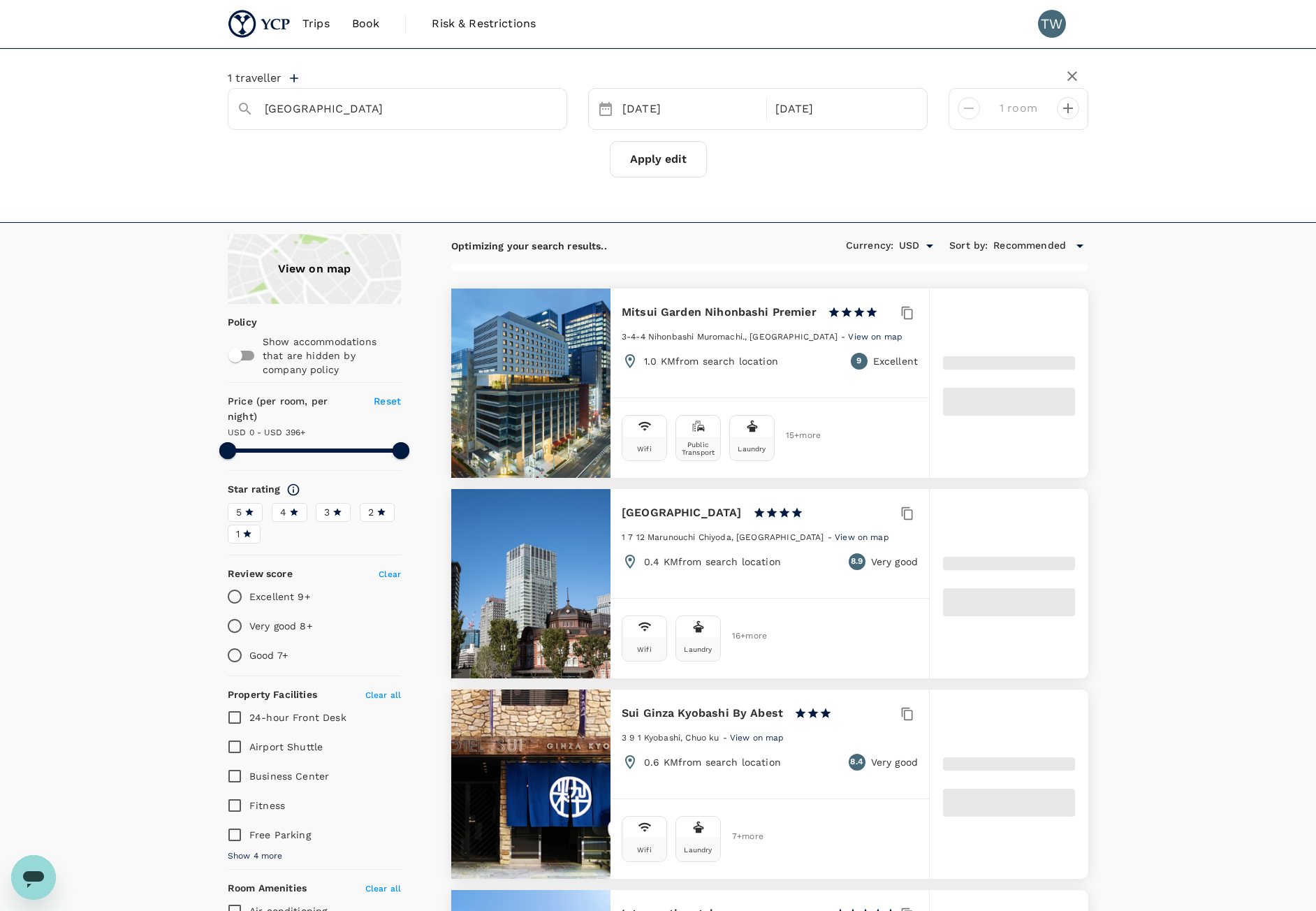
click at [299, 276] on div "View on map" at bounding box center [315, 269] width 173 height 70
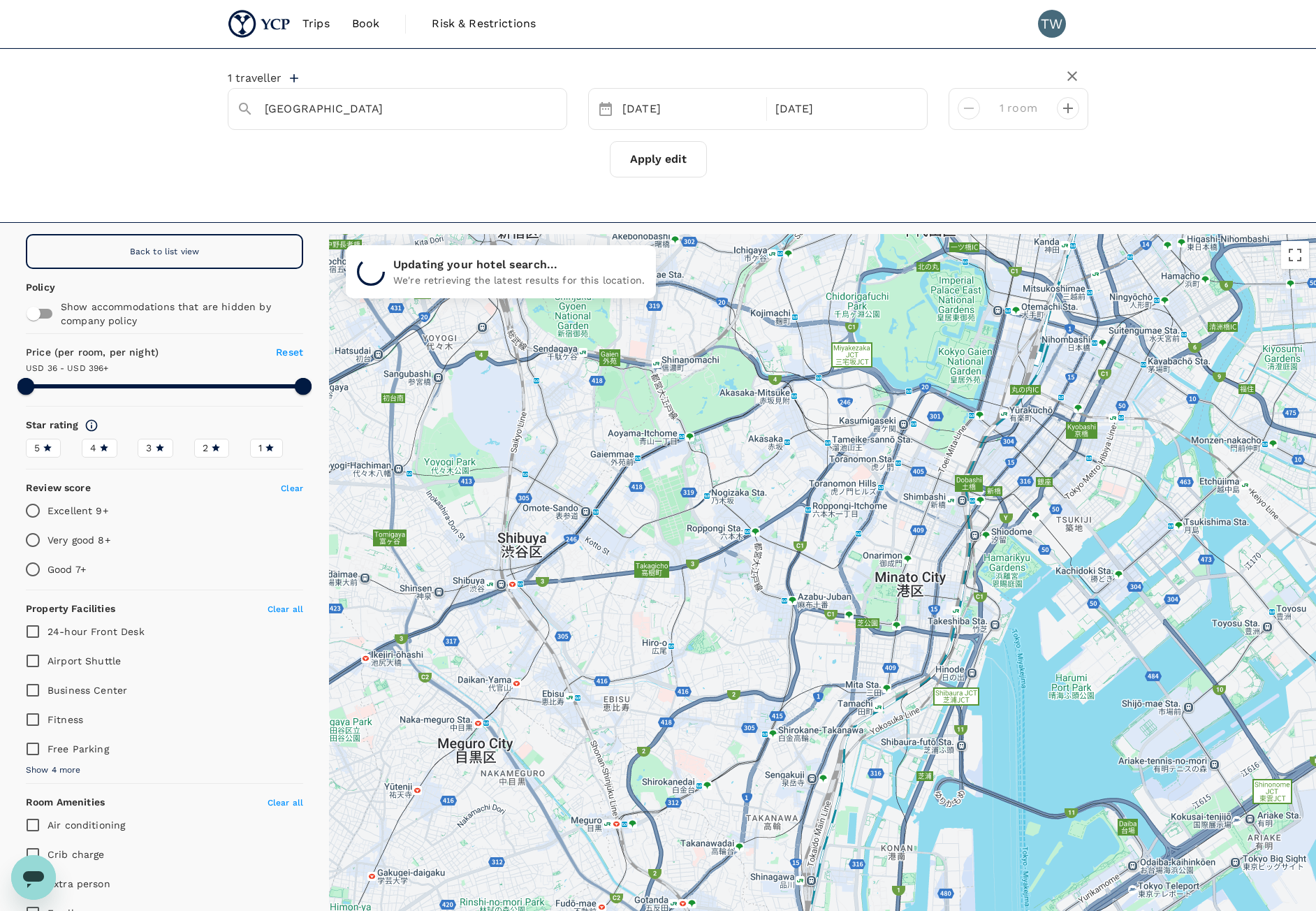
drag, startPoint x: 562, startPoint y: 784, endPoint x: 847, endPoint y: 440, distance: 446.7
click at [833, 424] on div at bounding box center [823, 619] width 987 height 771
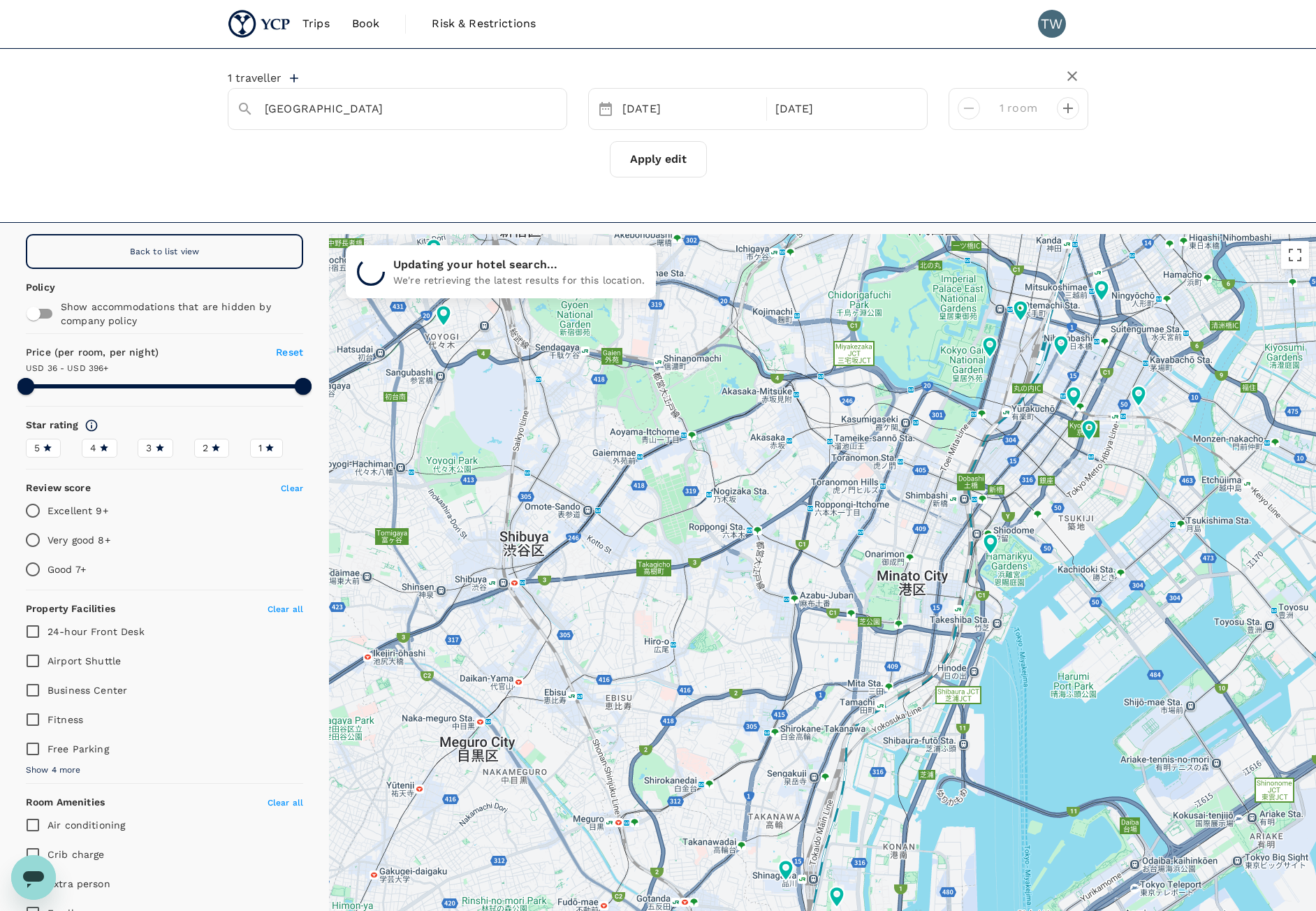
type input "395.02"
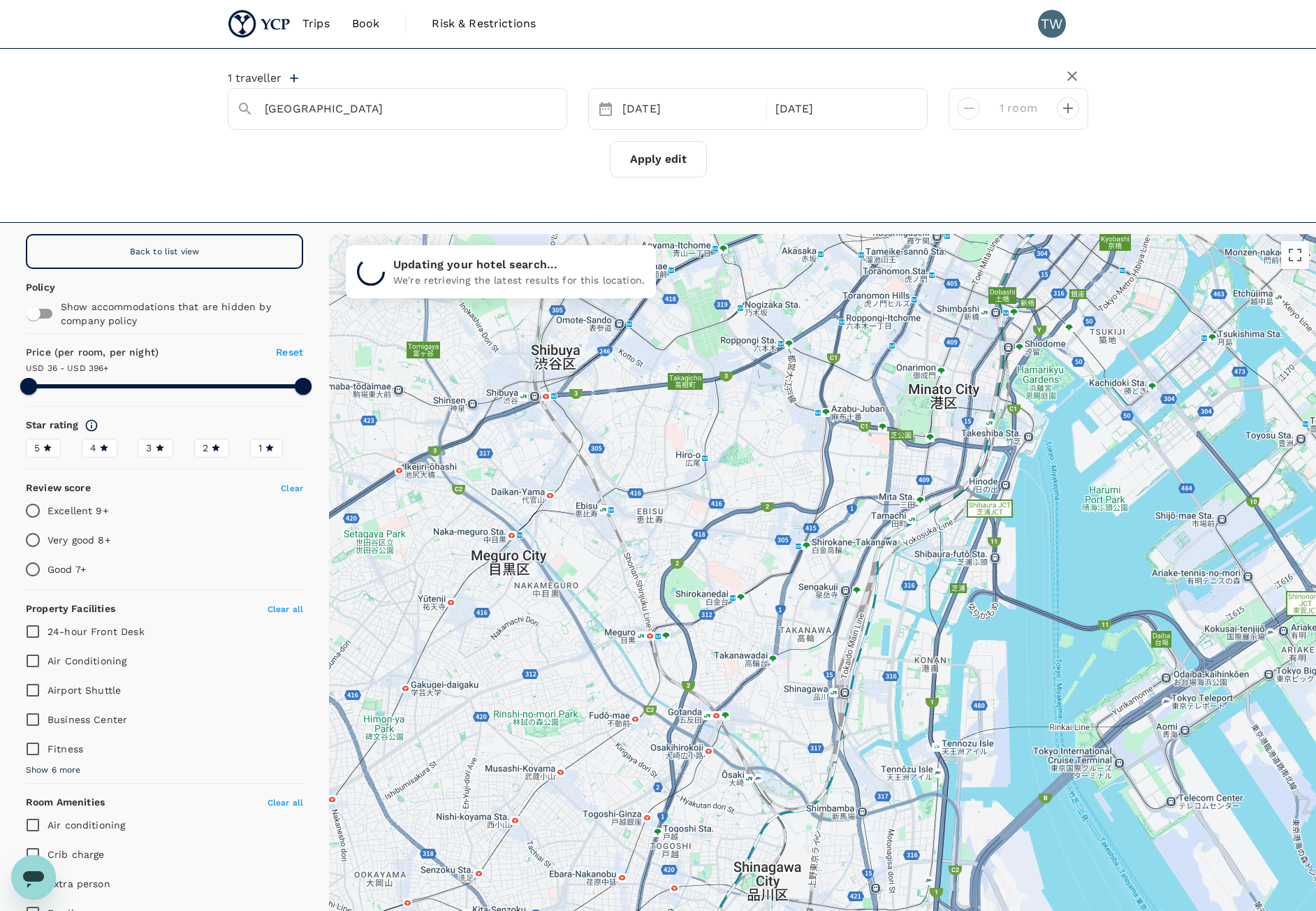
type input "35.71"
type input "394.71"
type input "32.71"
drag, startPoint x: 751, startPoint y: 667, endPoint x: 781, endPoint y: 470, distance: 199.3
click at [781, 470] on div at bounding box center [823, 619] width 987 height 771
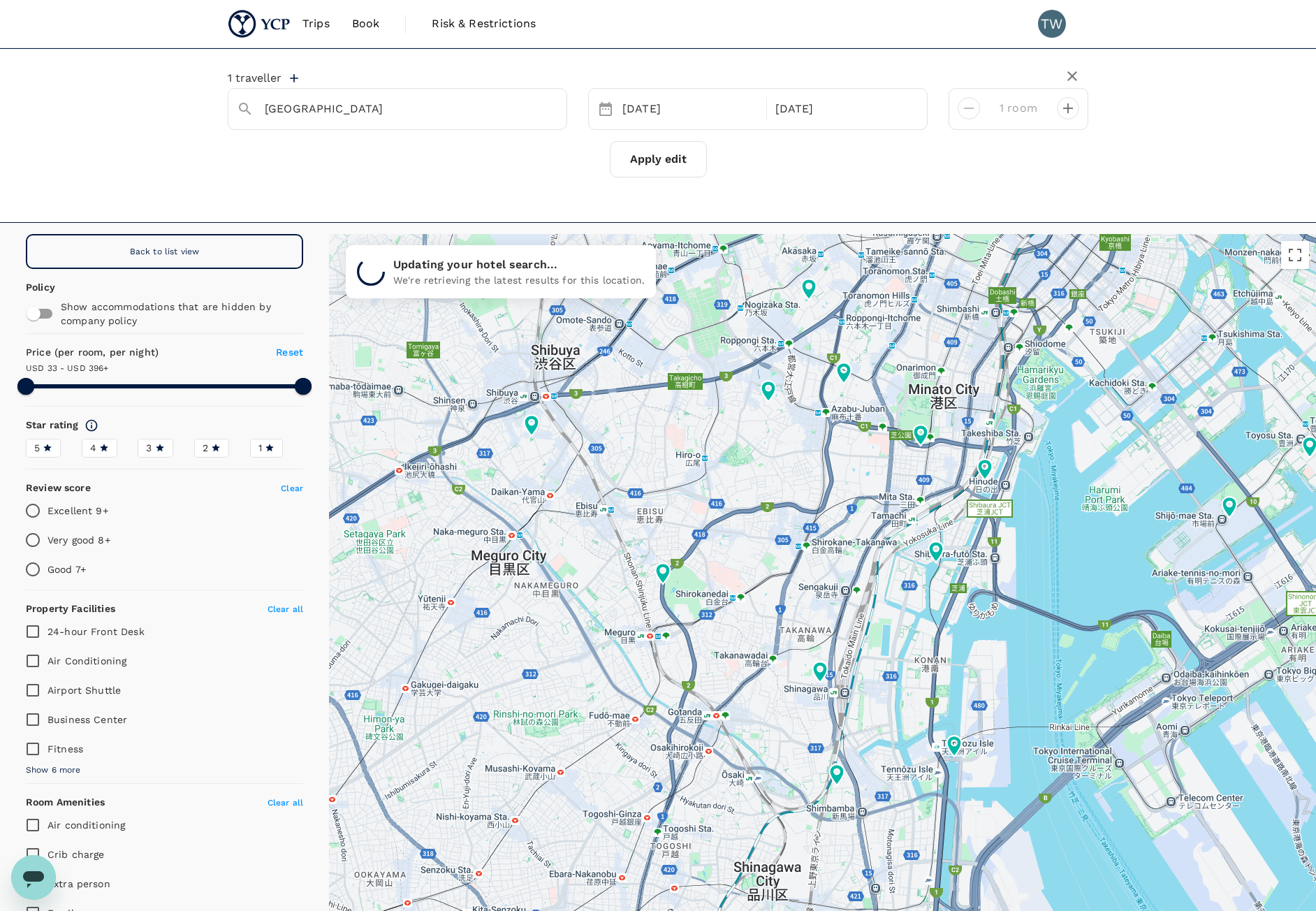
click at [781, 470] on div at bounding box center [823, 619] width 987 height 771
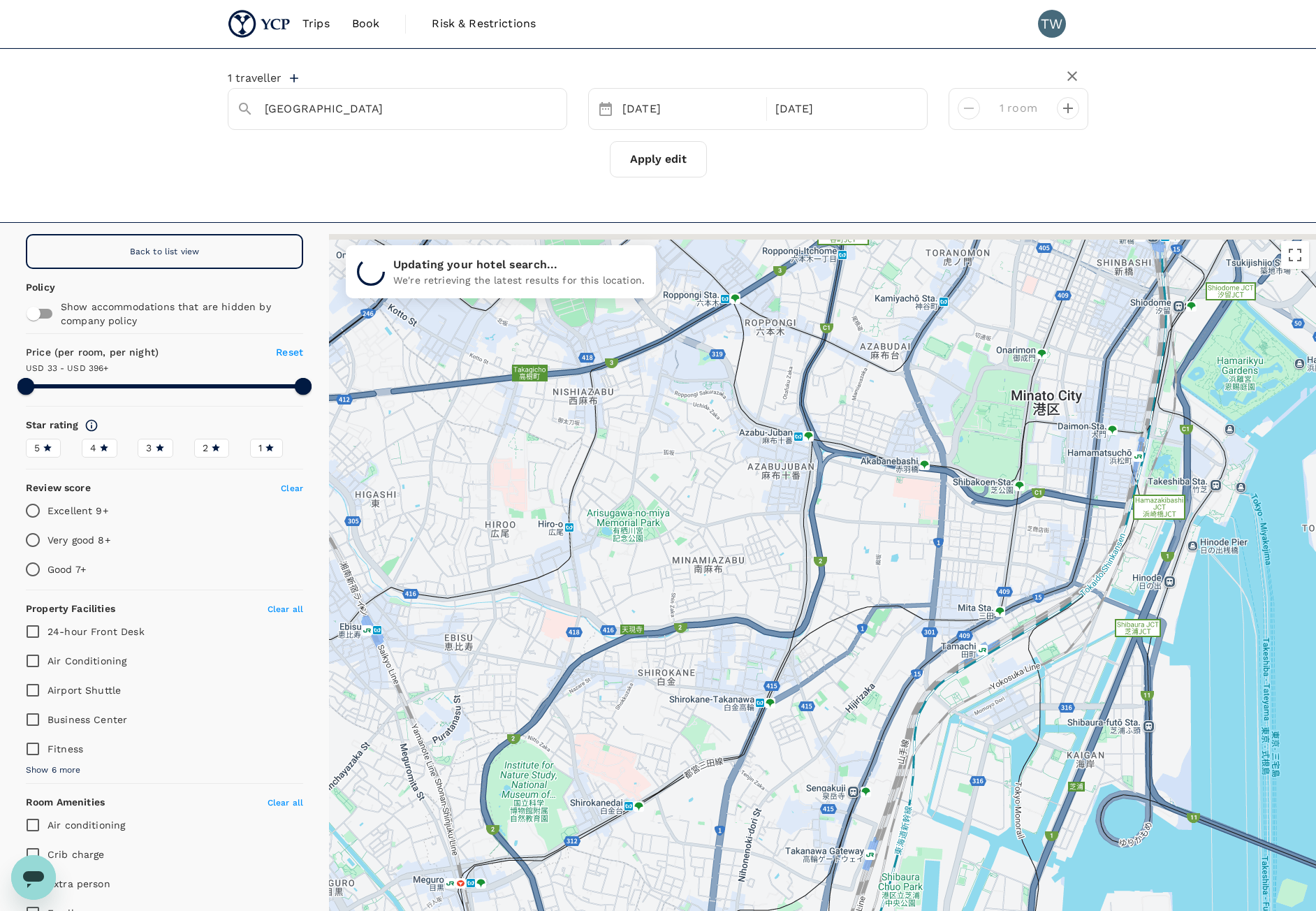
drag, startPoint x: 863, startPoint y: 405, endPoint x: 802, endPoint y: 493, distance: 107.1
click at [802, 493] on div at bounding box center [823, 619] width 987 height 771
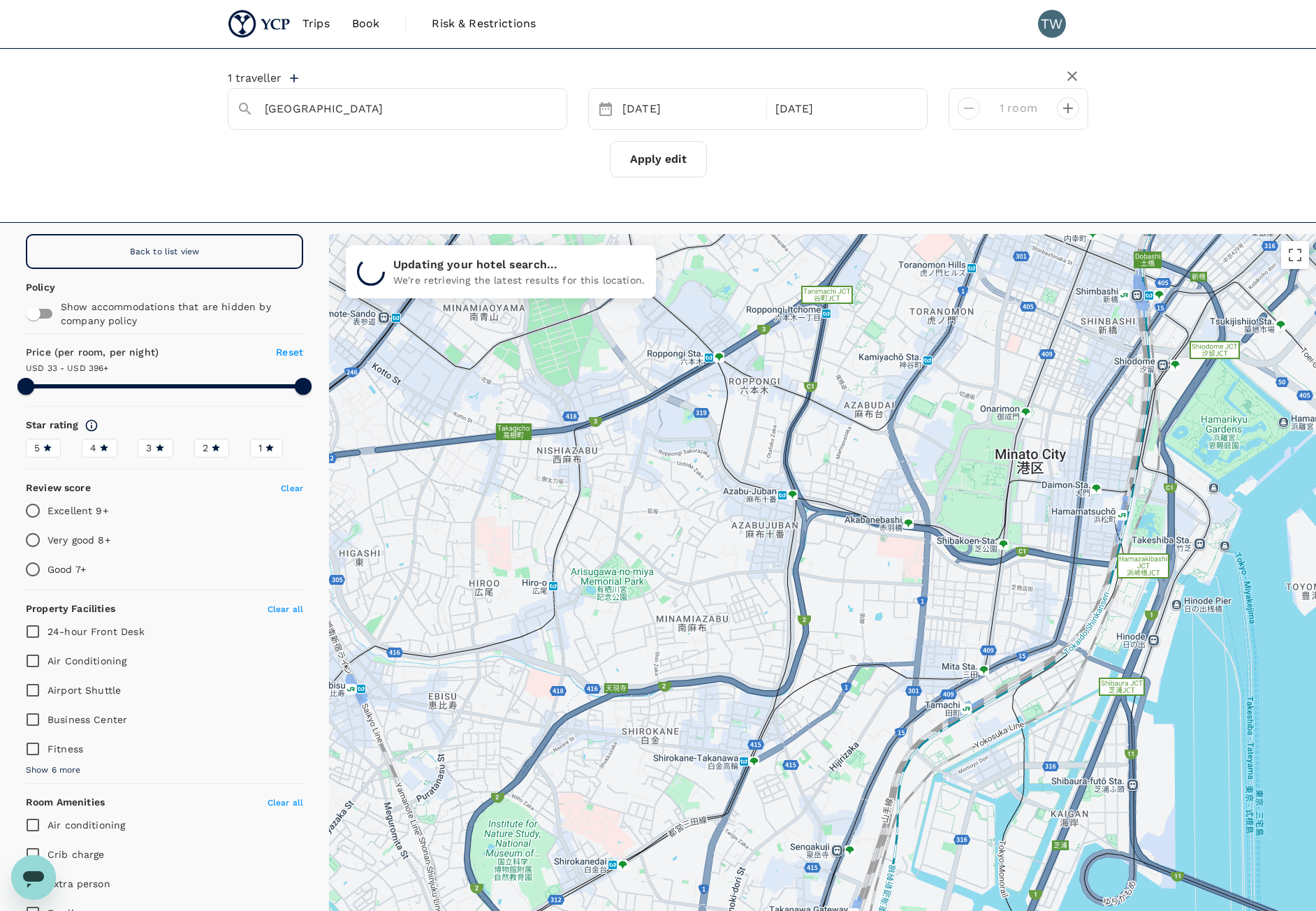
drag, startPoint x: 826, startPoint y: 487, endPoint x: 818, endPoint y: 510, distance: 24.4
click at [818, 510] on div at bounding box center [823, 619] width 987 height 771
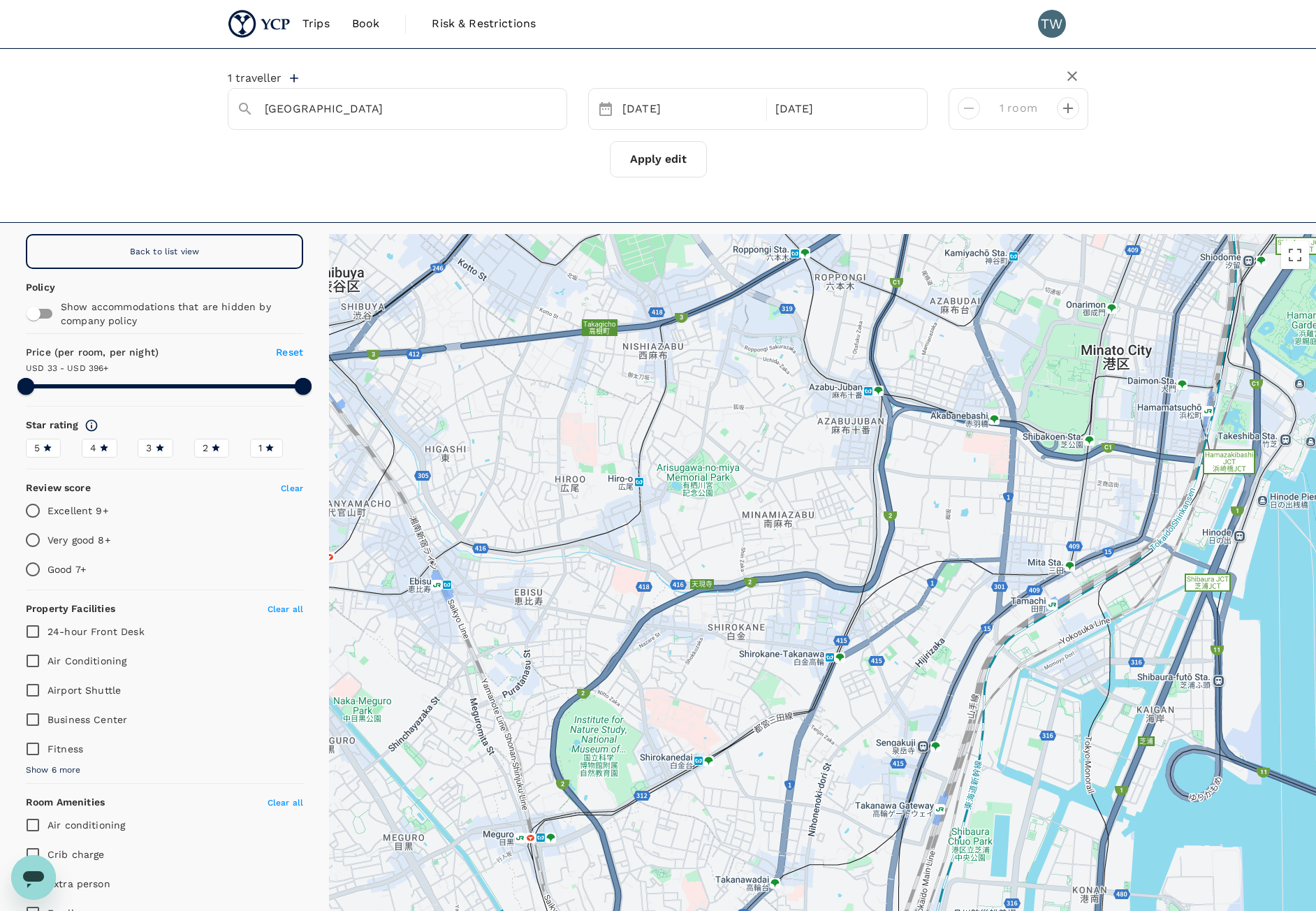
drag, startPoint x: 764, startPoint y: 671, endPoint x: 871, endPoint y: 523, distance: 182.6
click at [871, 523] on div at bounding box center [823, 619] width 987 height 771
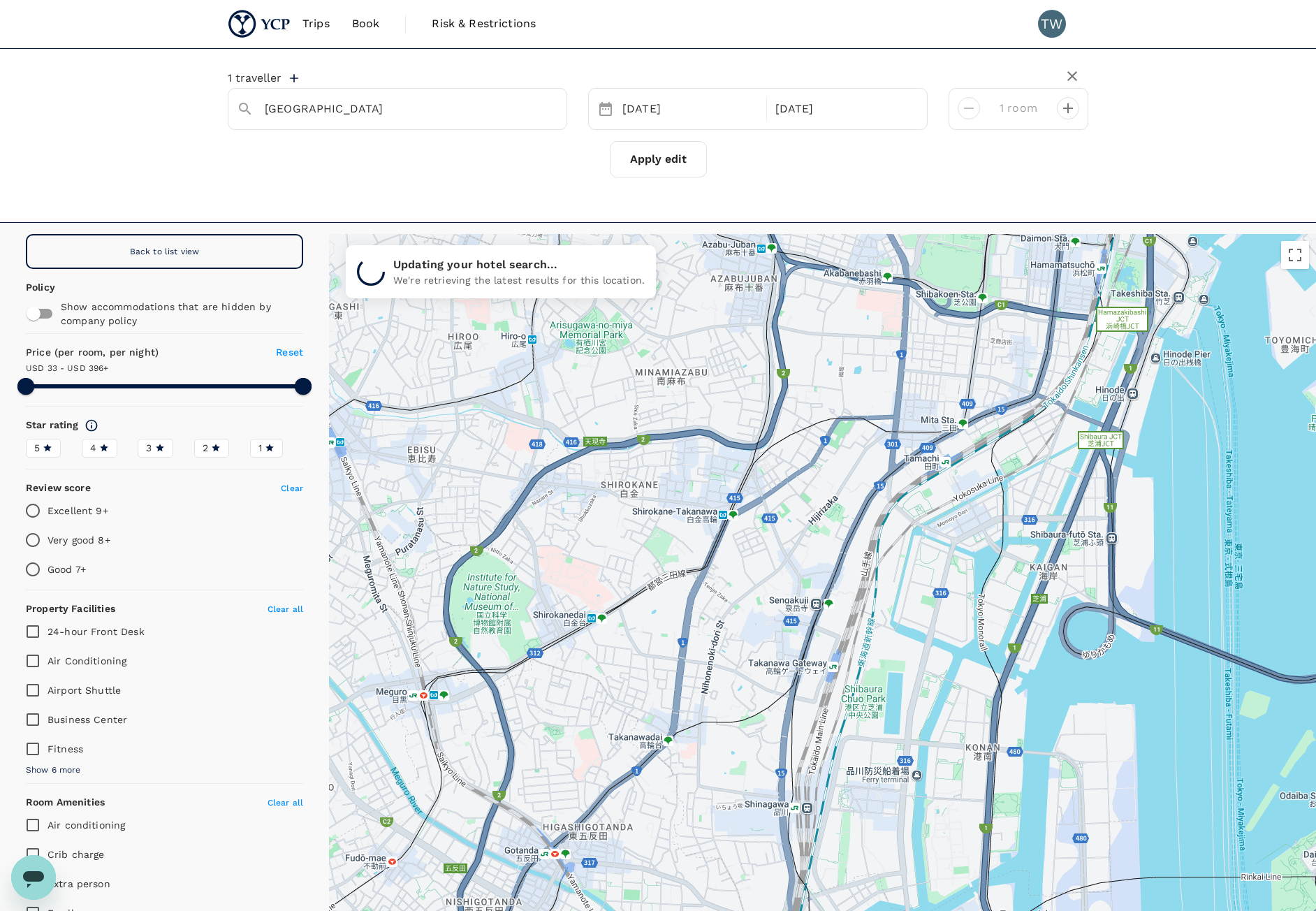
drag, startPoint x: 850, startPoint y: 720, endPoint x: 731, endPoint y: 566, distance: 194.6
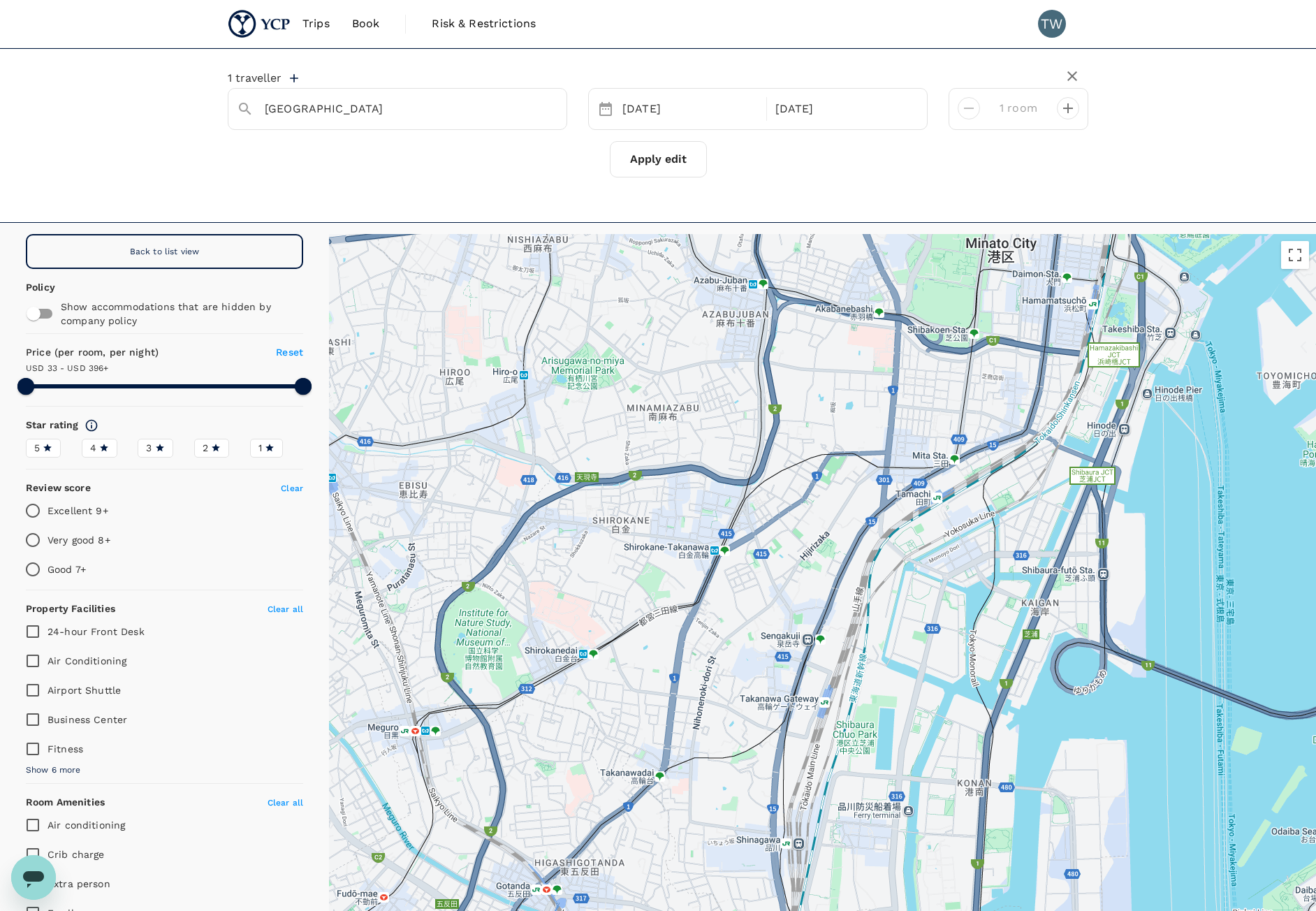
drag, startPoint x: 758, startPoint y: 515, endPoint x: 744, endPoint y: 577, distance: 63.6
click at [744, 577] on div at bounding box center [823, 619] width 987 height 771
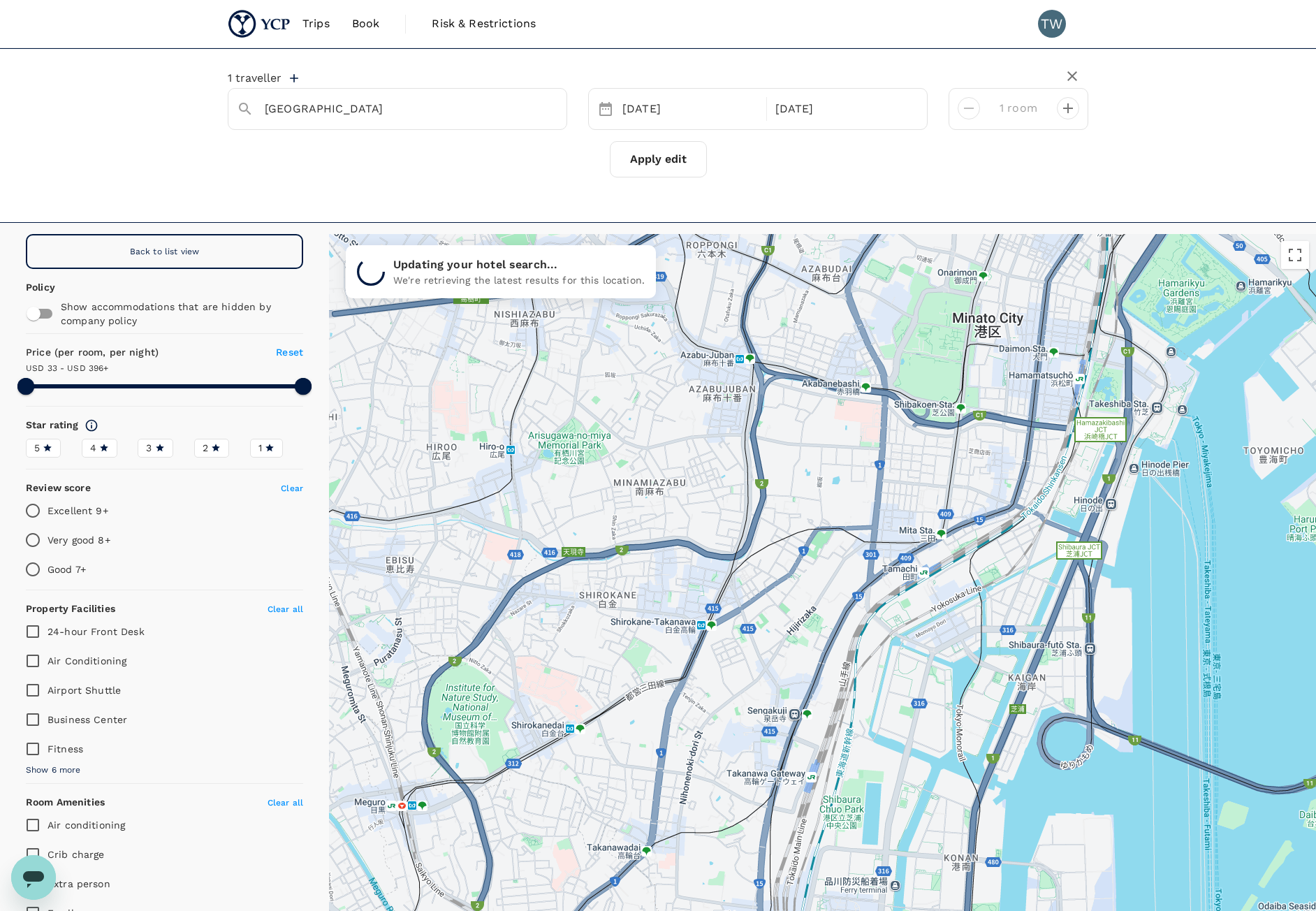
click at [793, 475] on div at bounding box center [823, 619] width 987 height 771
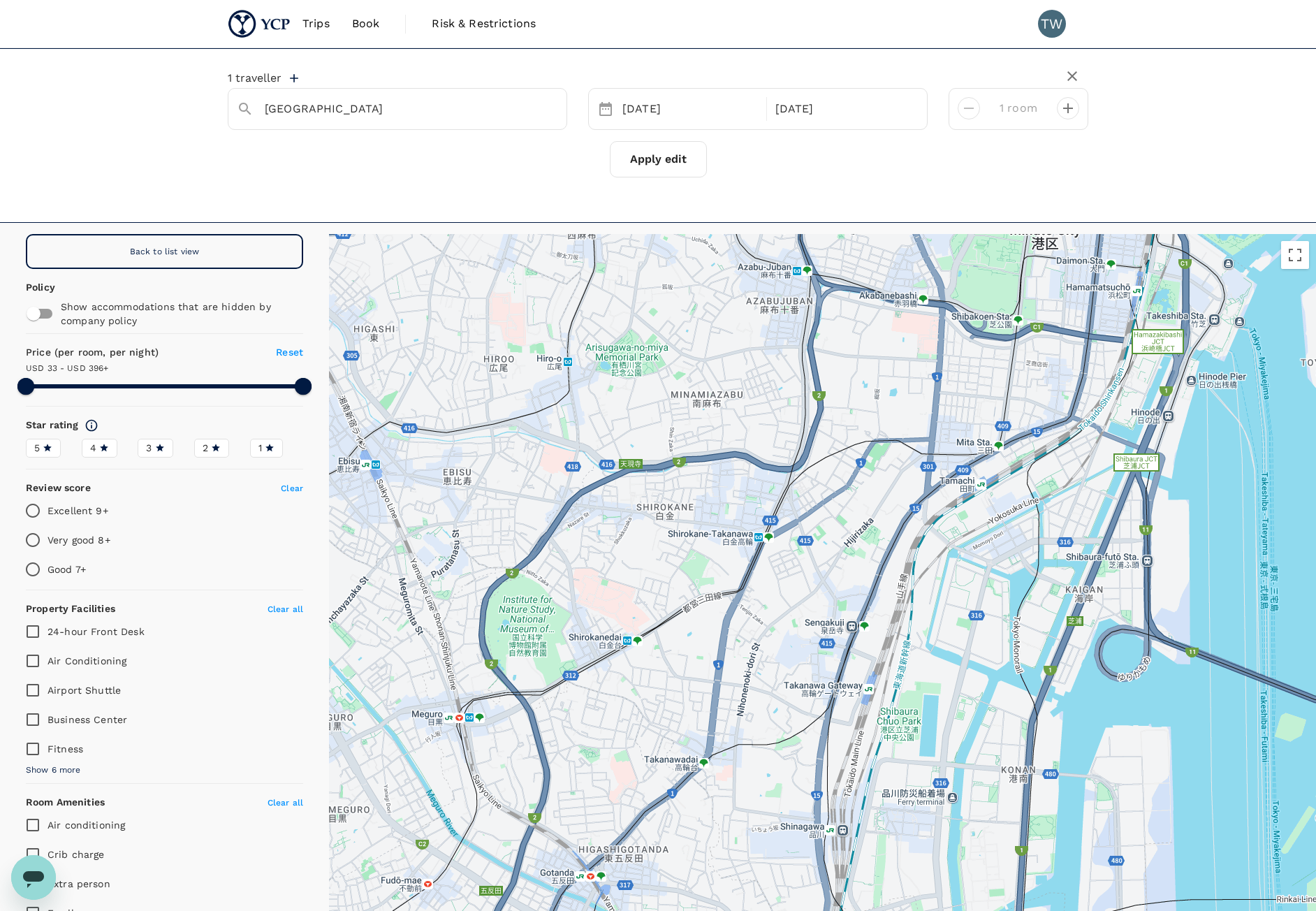
drag, startPoint x: 566, startPoint y: 697, endPoint x: 677, endPoint y: 592, distance: 152.8
click at [634, 593] on div at bounding box center [823, 619] width 987 height 771
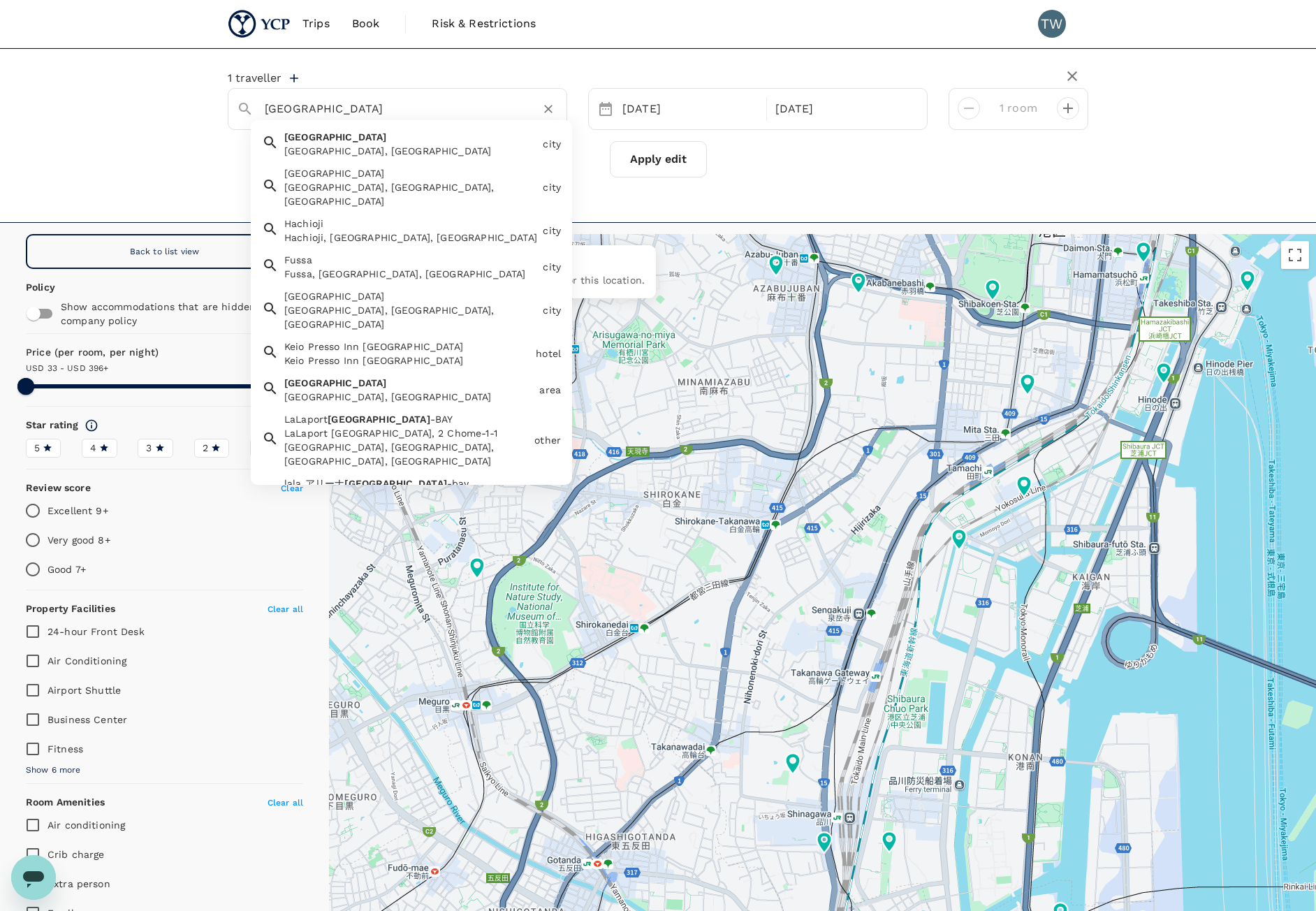
click at [350, 113] on input "[GEOGRAPHIC_DATA]" at bounding box center [391, 108] width 254 height 21
type input "394.71"
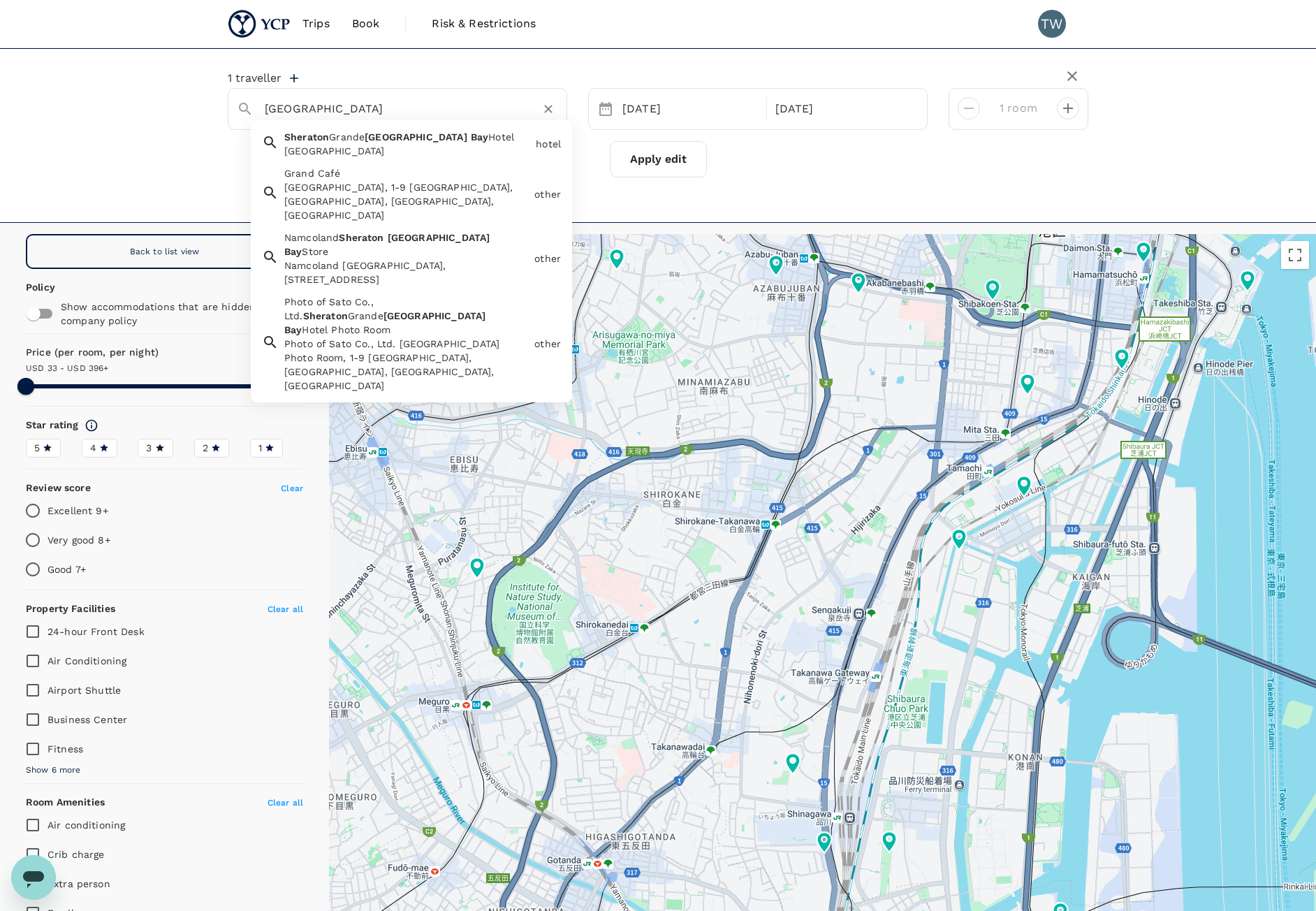
click at [488, 141] on span "Hotel" at bounding box center [501, 137] width 26 height 12
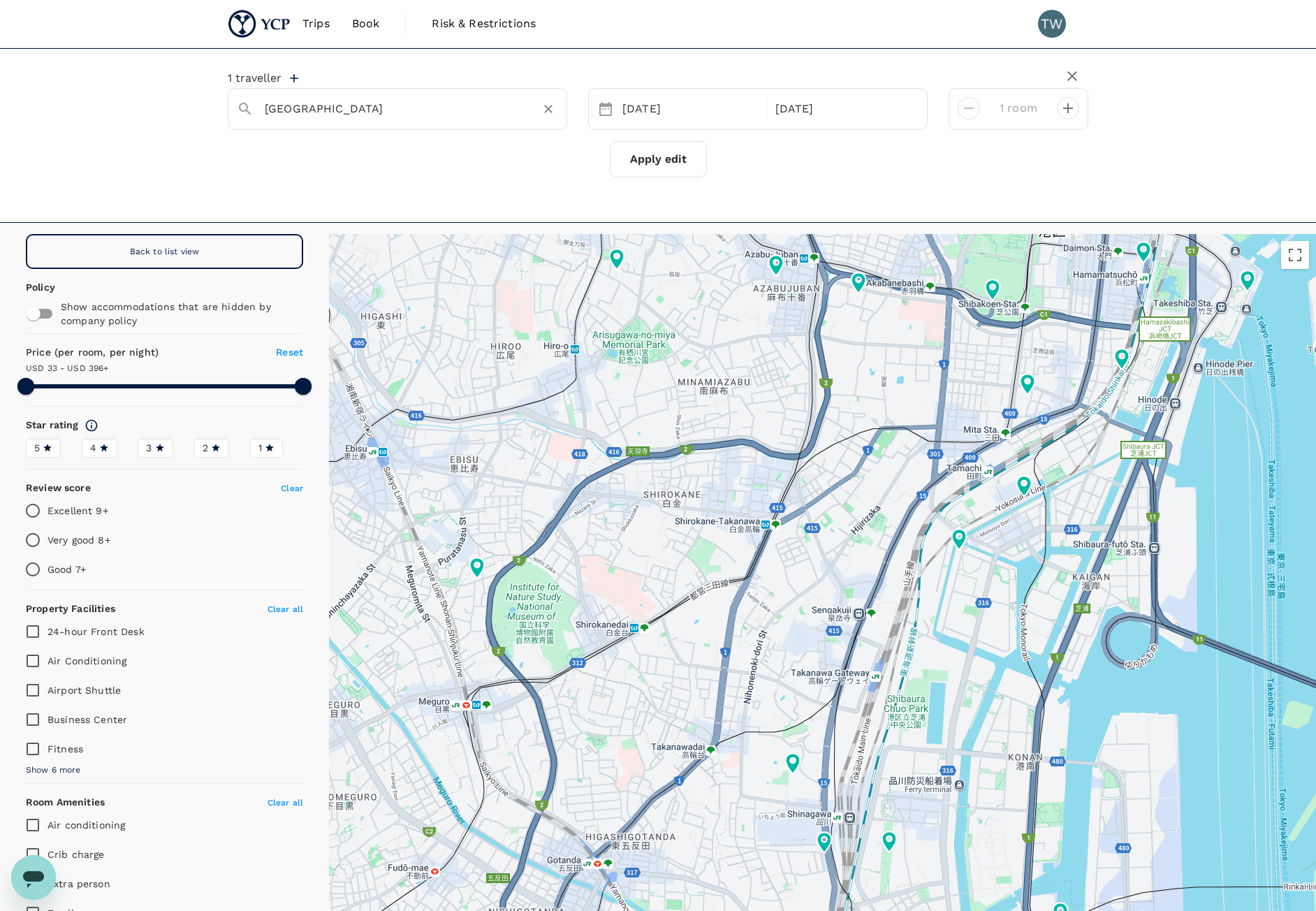
type input "[GEOGRAPHIC_DATA]"
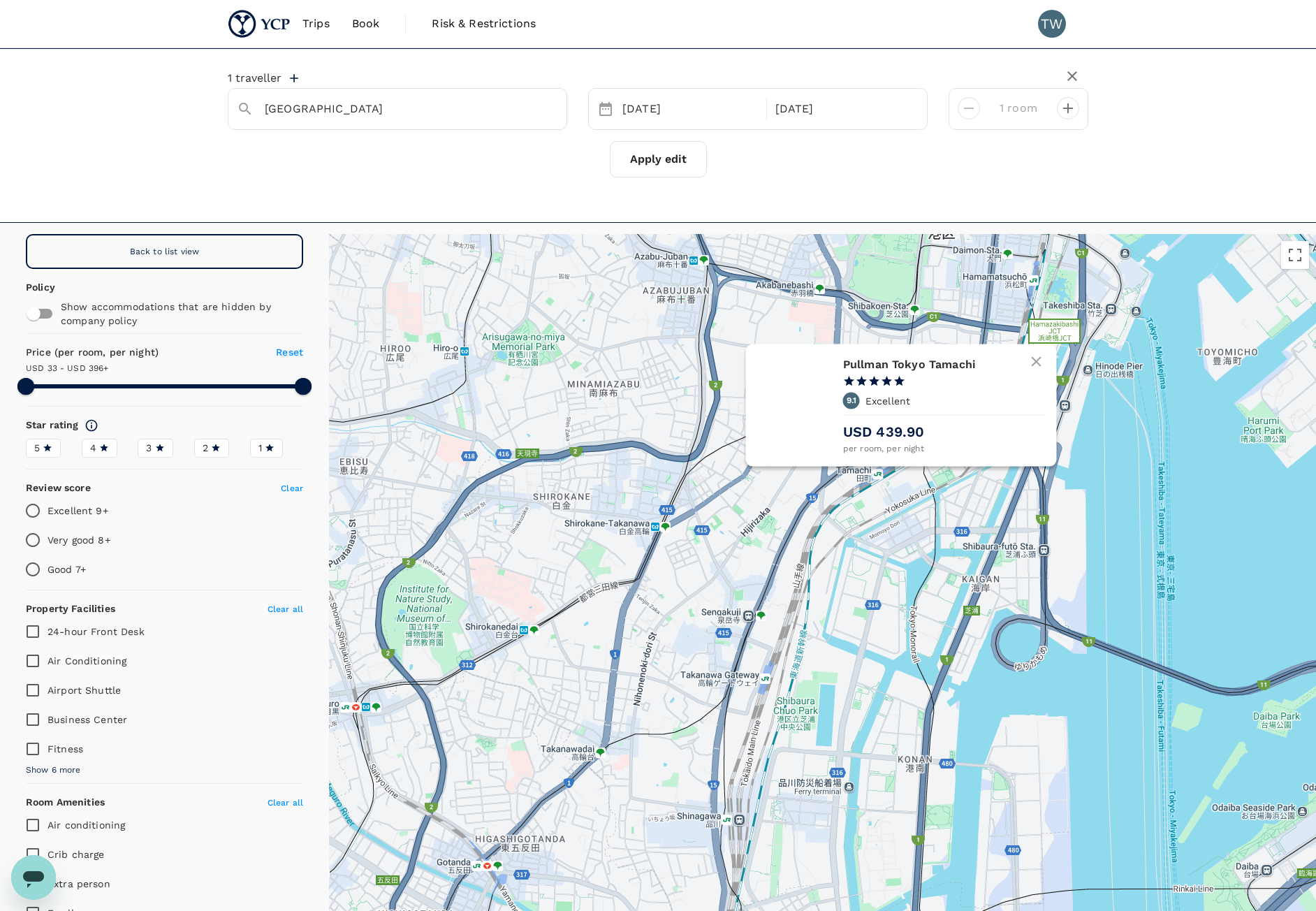
drag, startPoint x: 1057, startPoint y: 484, endPoint x: 569, endPoint y: 627, distance: 508.5
click at [569, 627] on div "Pullman Tokyo Tamachi 1 Star 2 Stars 3 Stars 4 Stars 5 Stars 9.1 Excellent USD …" at bounding box center [823, 619] width 987 height 771
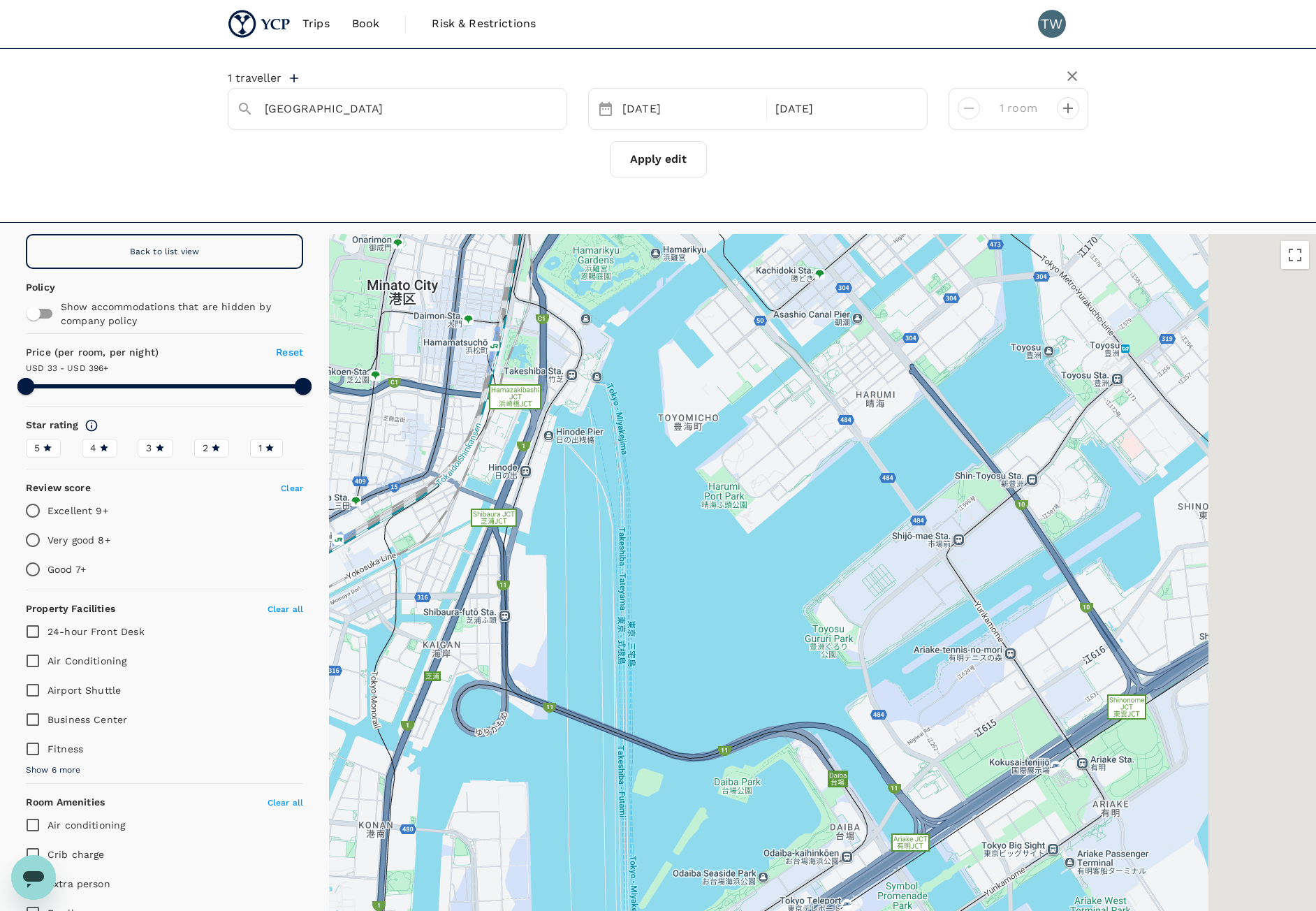
drag, startPoint x: 1006, startPoint y: 510, endPoint x: 780, endPoint y: 316, distance: 297.8
click at [780, 316] on div at bounding box center [823, 619] width 987 height 771
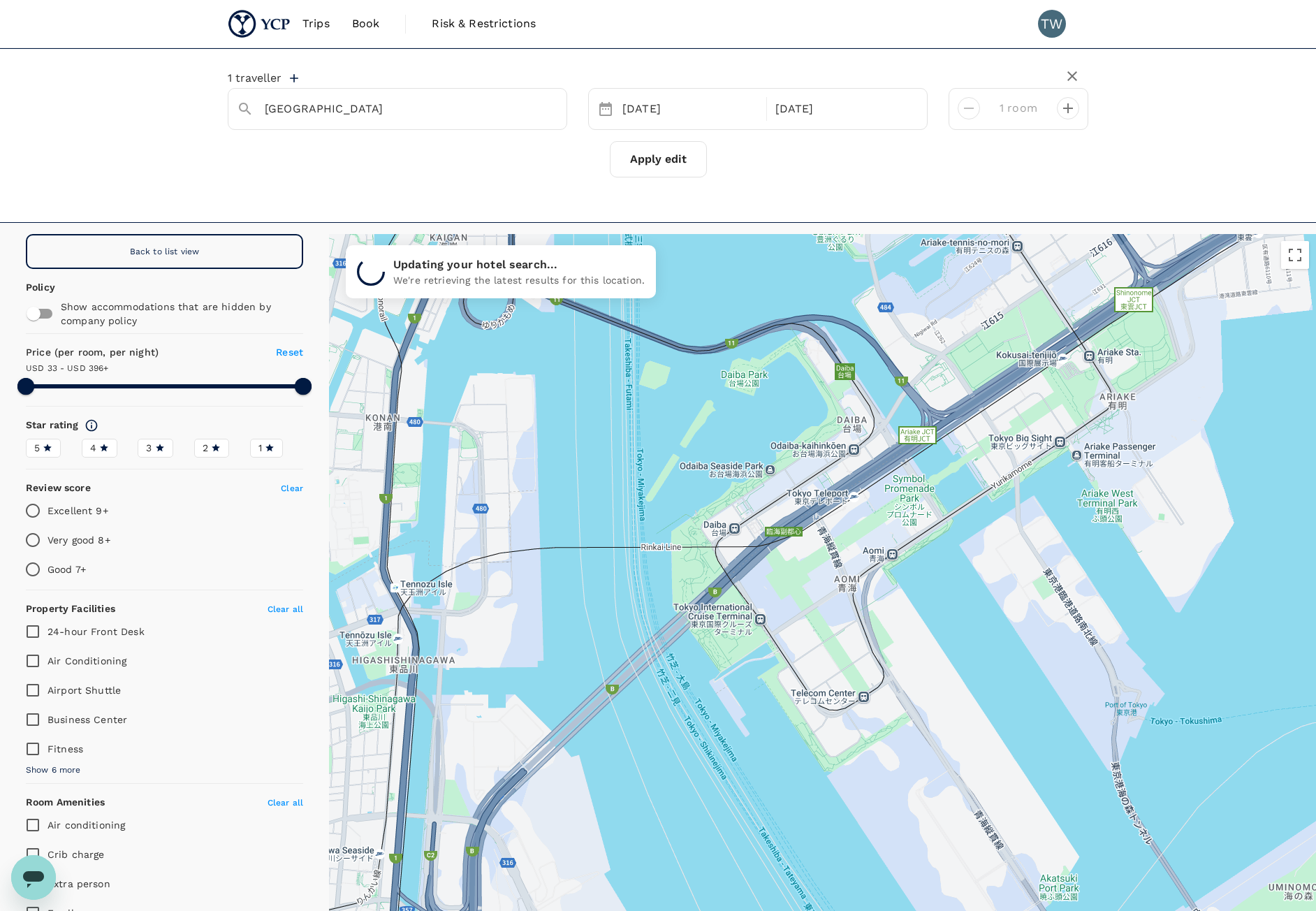
drag, startPoint x: 846, startPoint y: 696, endPoint x: 936, endPoint y: 427, distance: 283.7
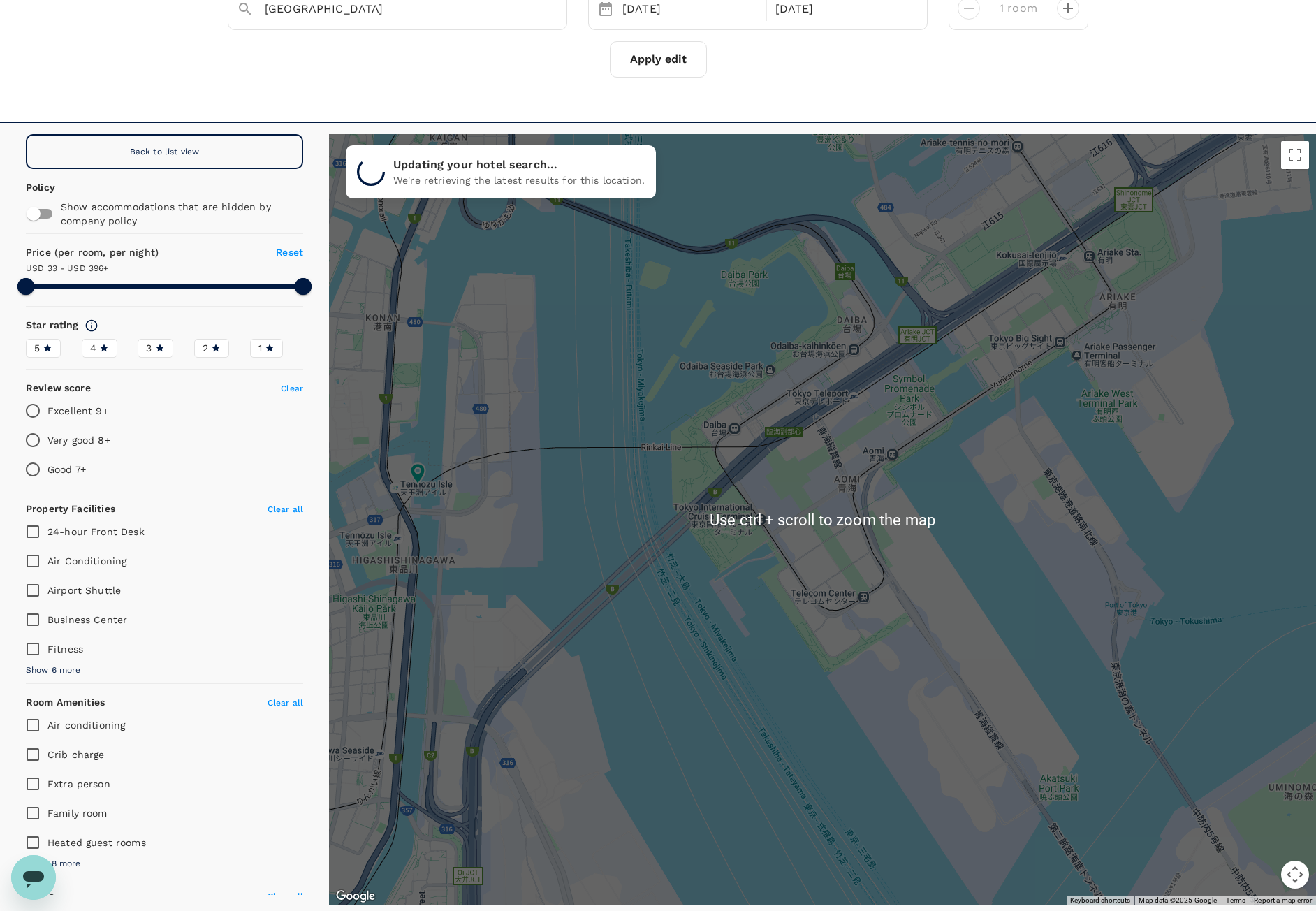
scroll to position [140, 0]
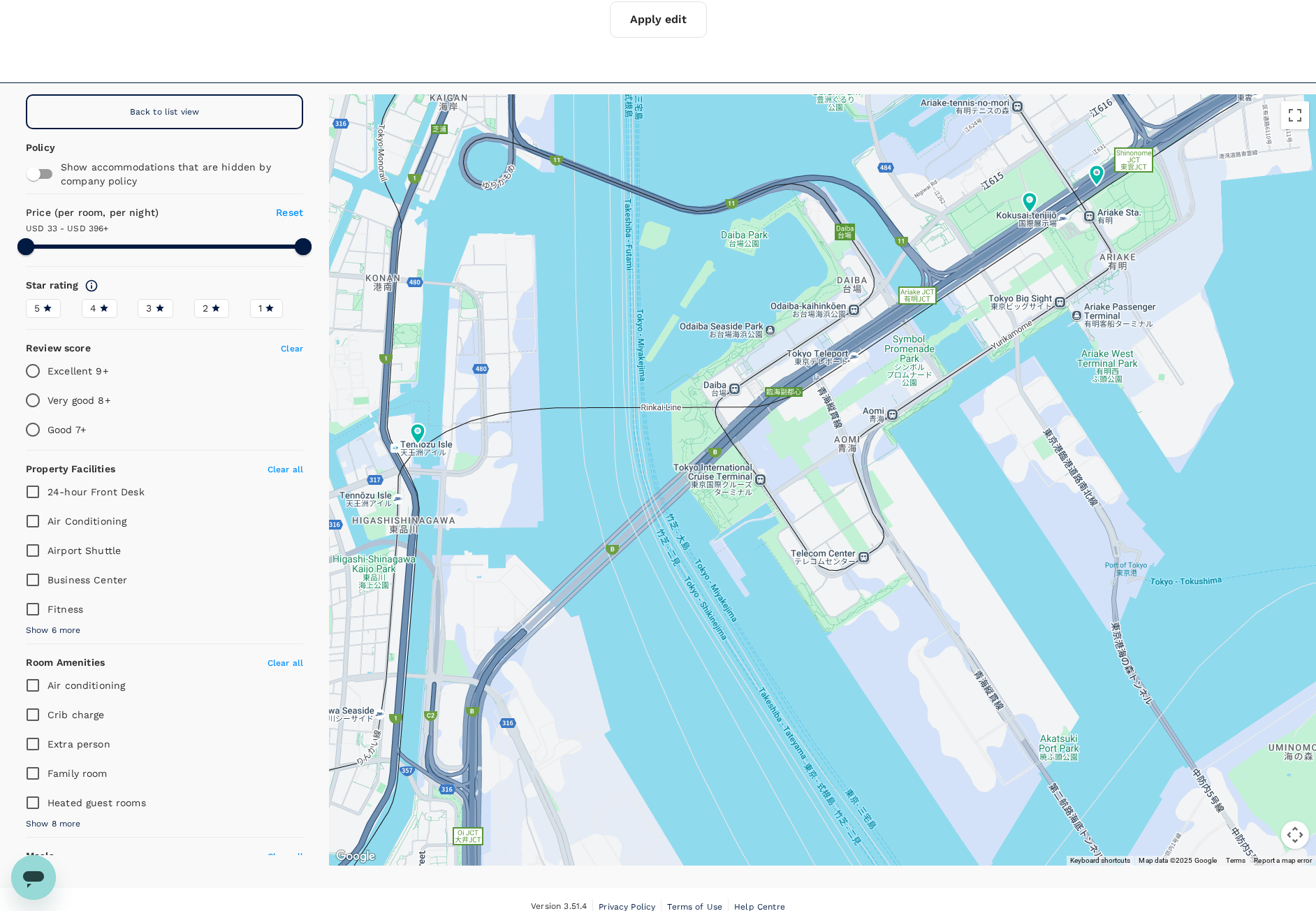
click at [211, 97] on div "Back to list view" at bounding box center [164, 112] width 277 height 35
type input "394.71"
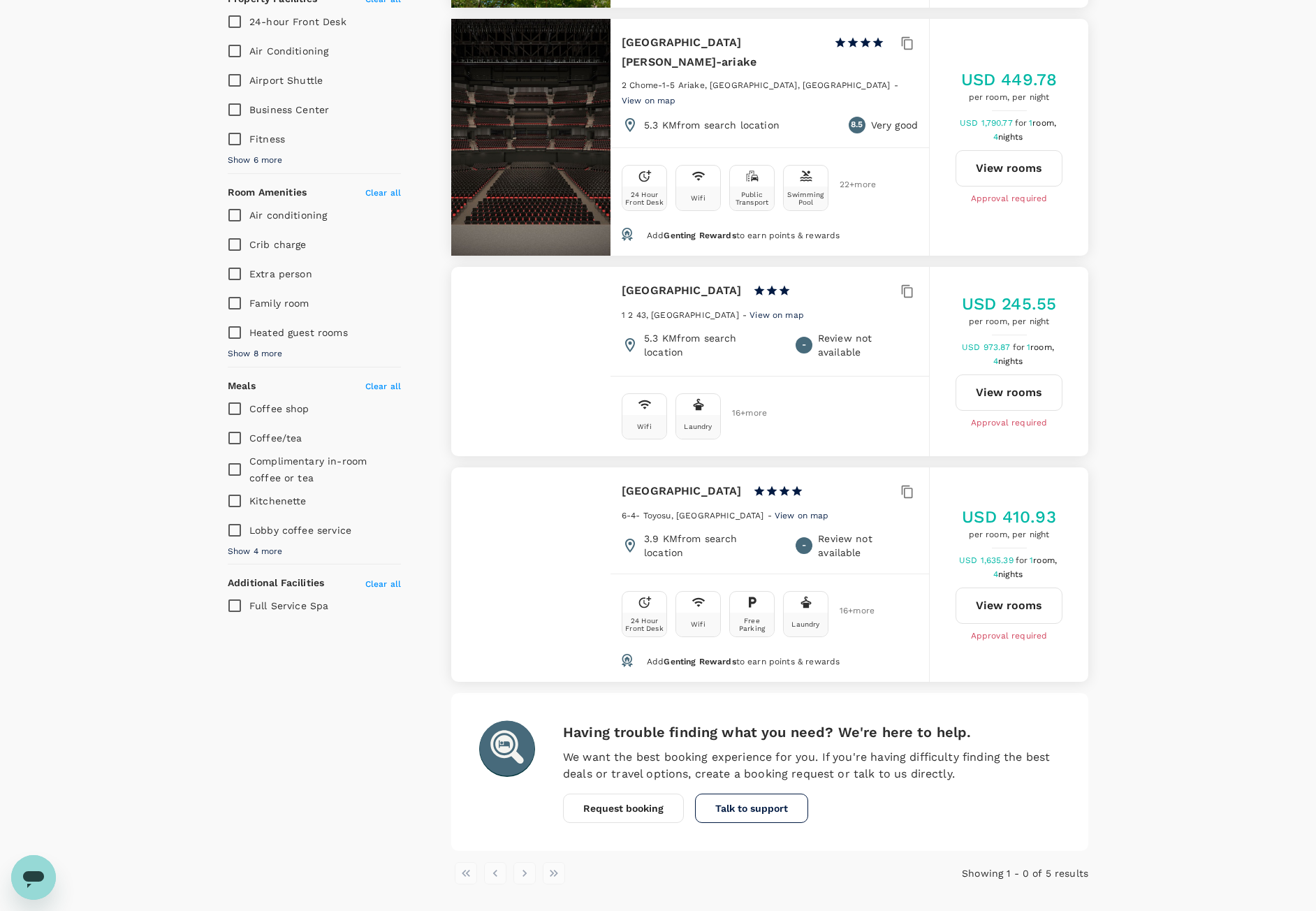
scroll to position [698, 0]
